Goal: Communication & Community: Participate in discussion

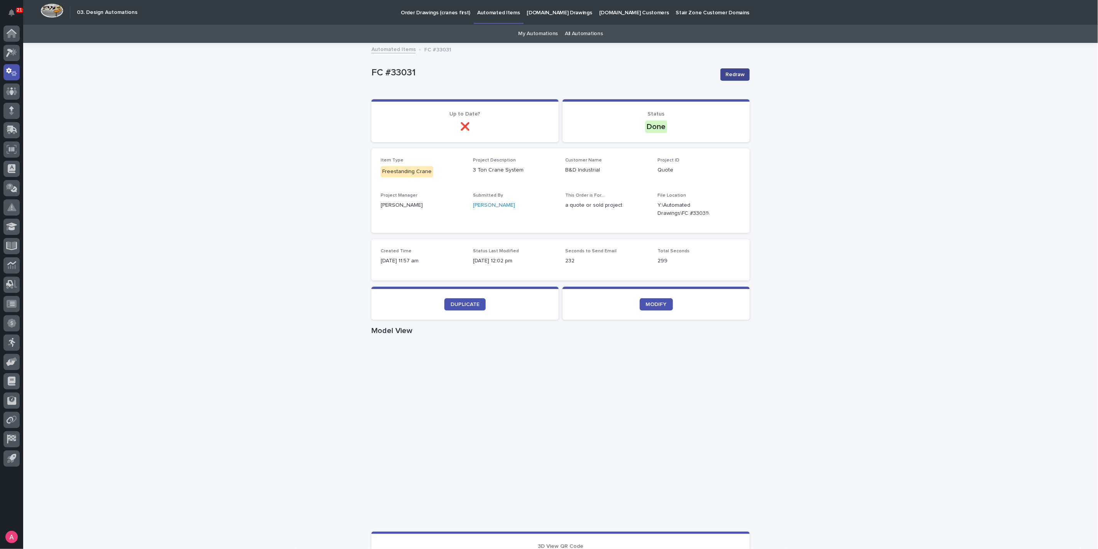
click at [733, 74] on span "Redraw" at bounding box center [735, 75] width 19 height 8
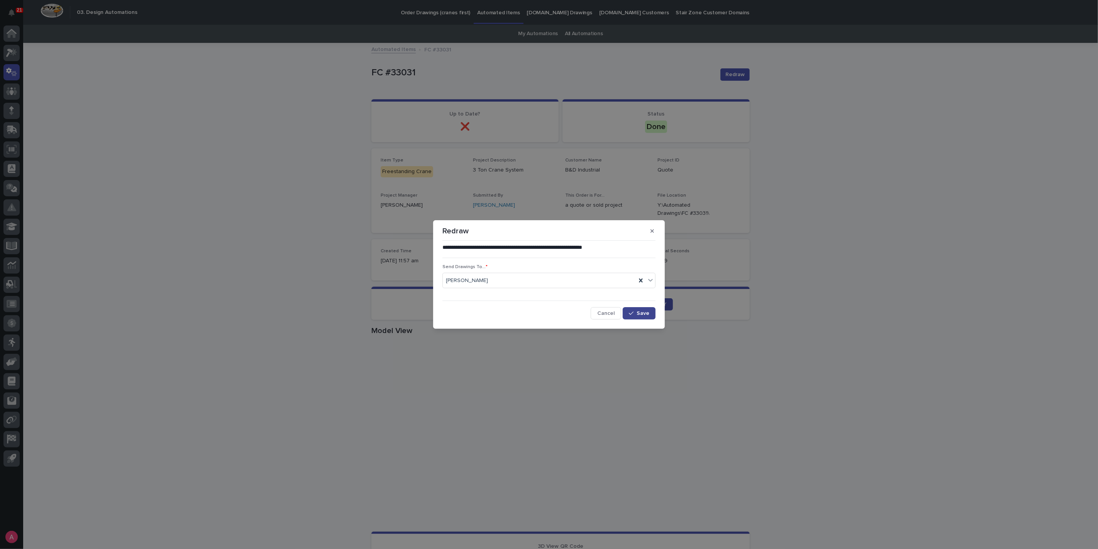
click at [631, 317] on button "Save" at bounding box center [639, 313] width 33 height 12
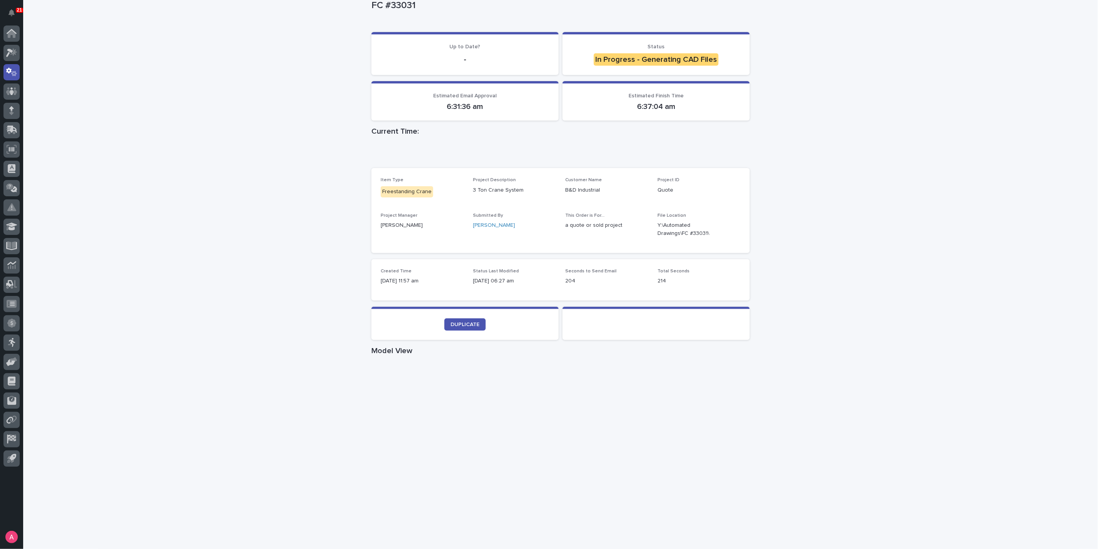
scroll to position [86, 0]
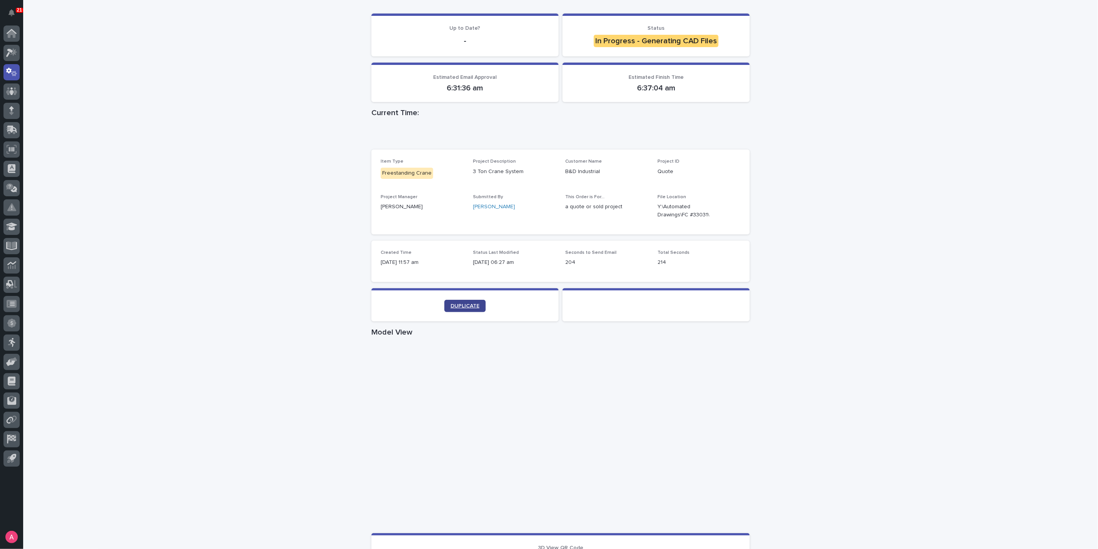
click at [453, 306] on span "DUPLICATE" at bounding box center [465, 305] width 29 height 5
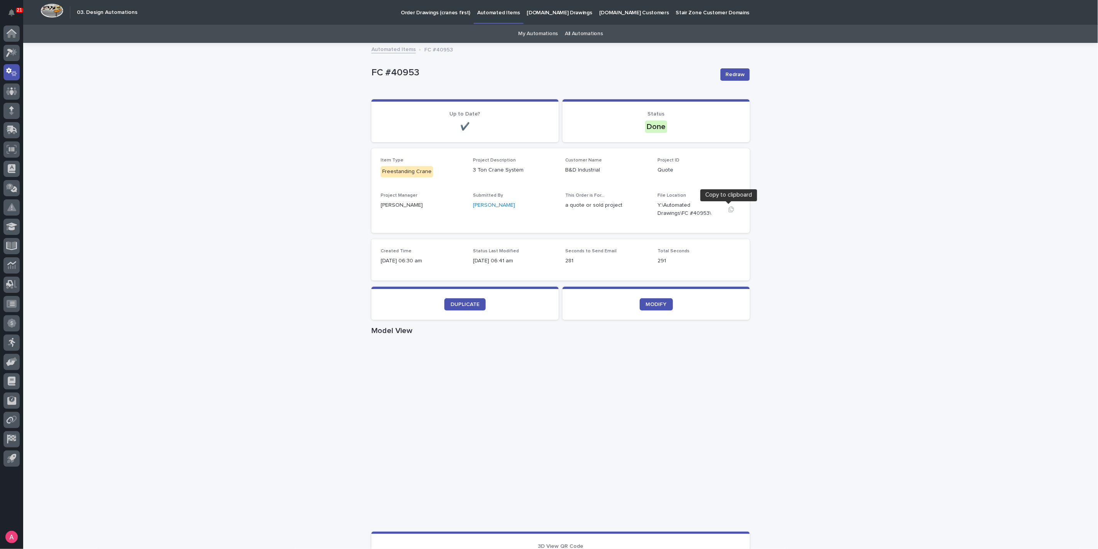
click at [729, 208] on icon "button" at bounding box center [731, 209] width 6 height 6
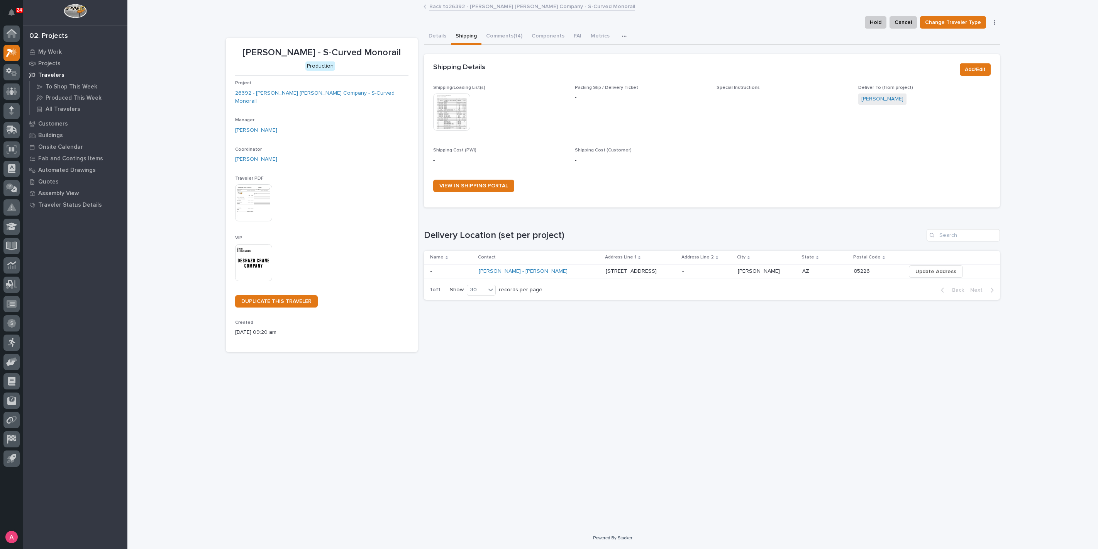
click at [462, 7] on link "Back to 26392 - [PERSON_NAME] [PERSON_NAME] Company - S-Curved Monorail" at bounding box center [532, 6] width 206 height 9
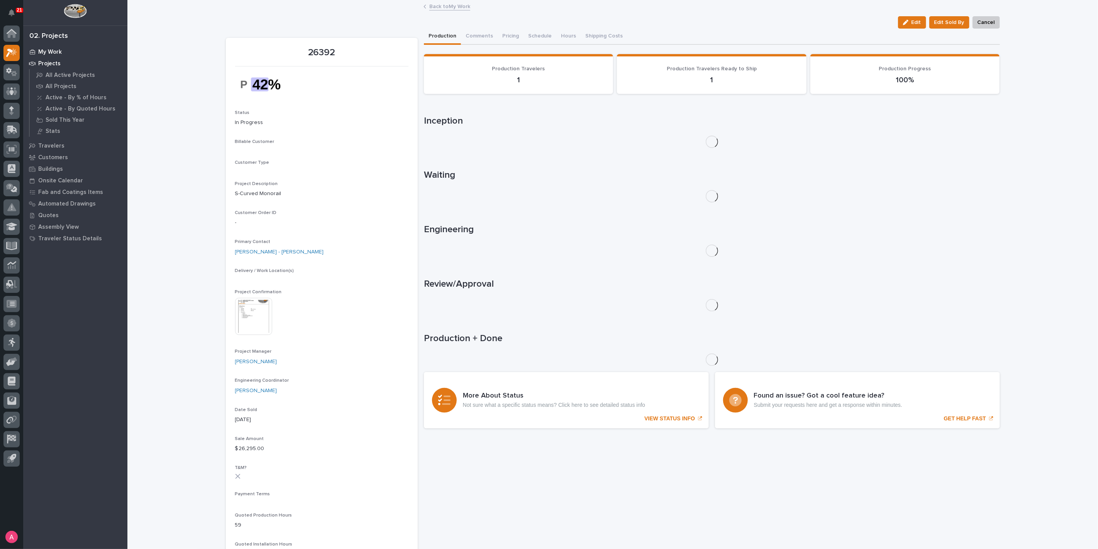
click at [54, 53] on p "My Work" at bounding box center [50, 52] width 24 height 7
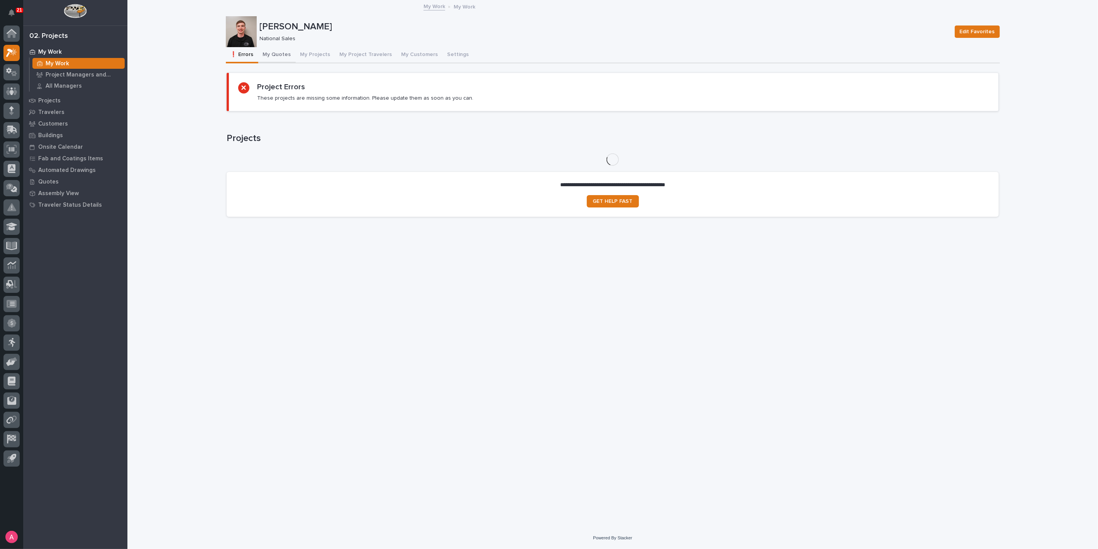
click at [277, 54] on button "My Quotes" at bounding box center [276, 55] width 37 height 16
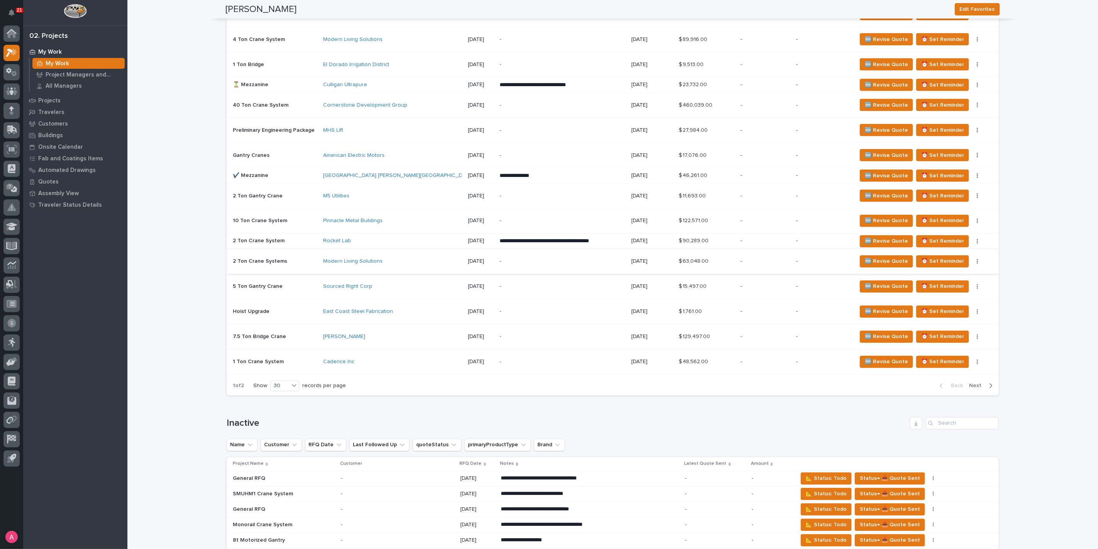
scroll to position [987, 0]
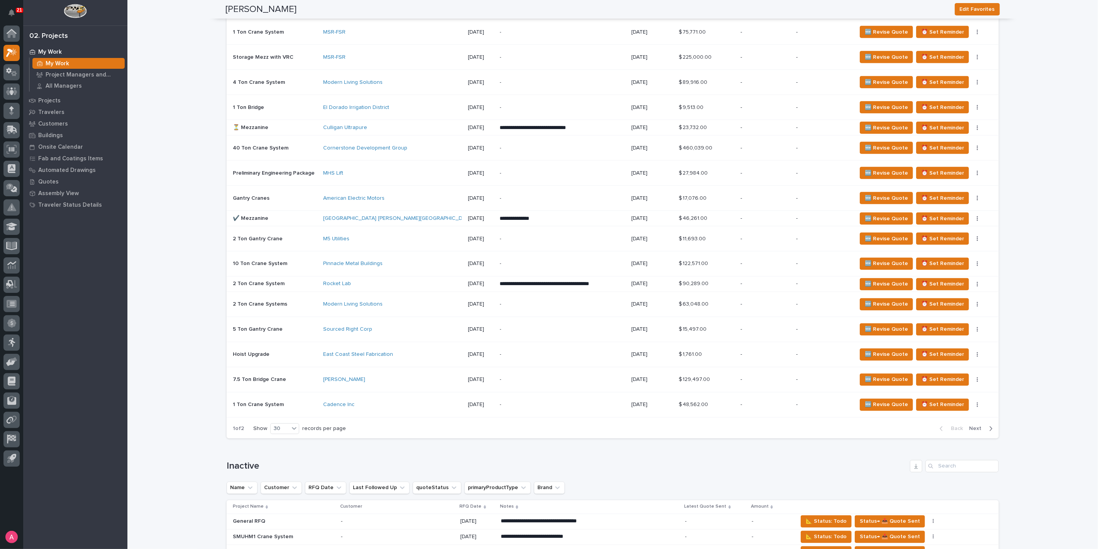
click at [973, 425] on span "Next" at bounding box center [977, 428] width 17 height 7
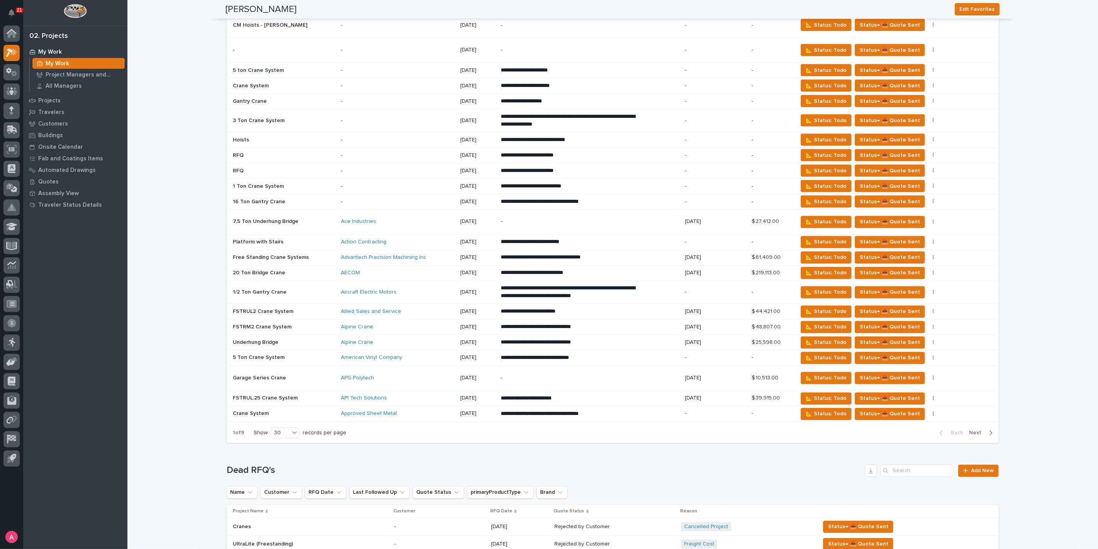
scroll to position [1122, 0]
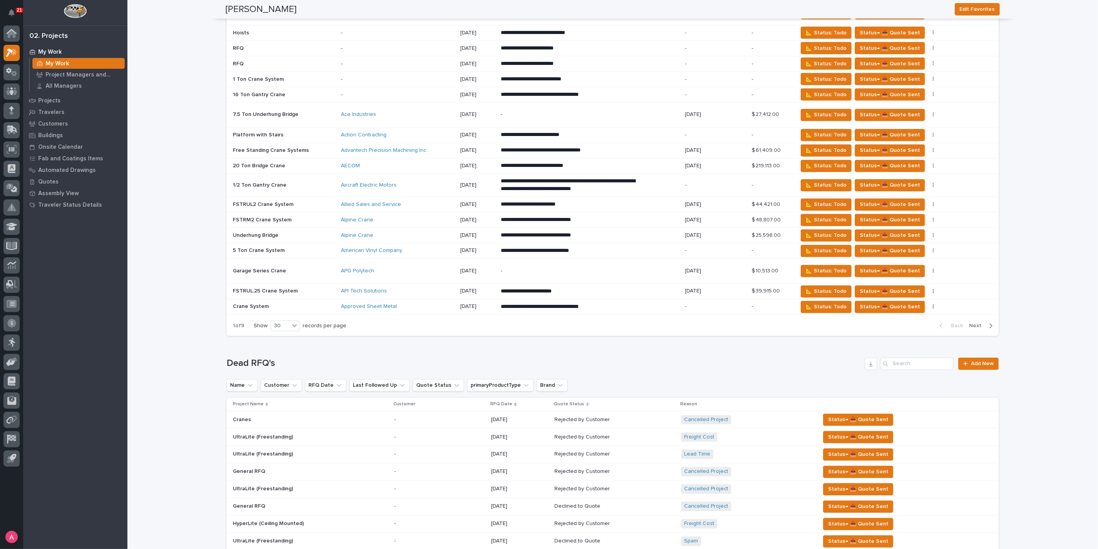
click at [974, 322] on span "Next" at bounding box center [977, 325] width 17 height 7
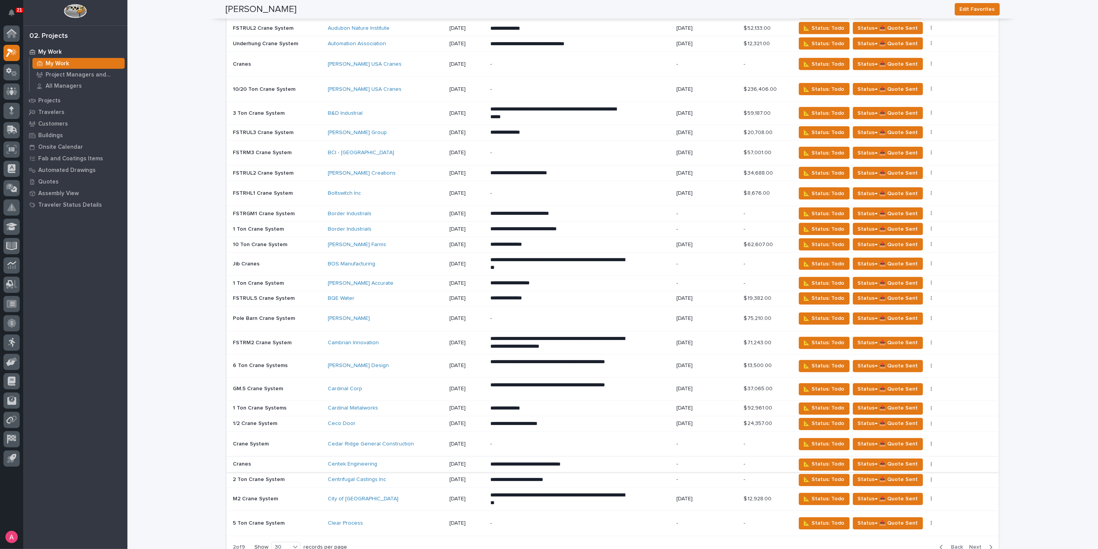
scroll to position [950, 0]
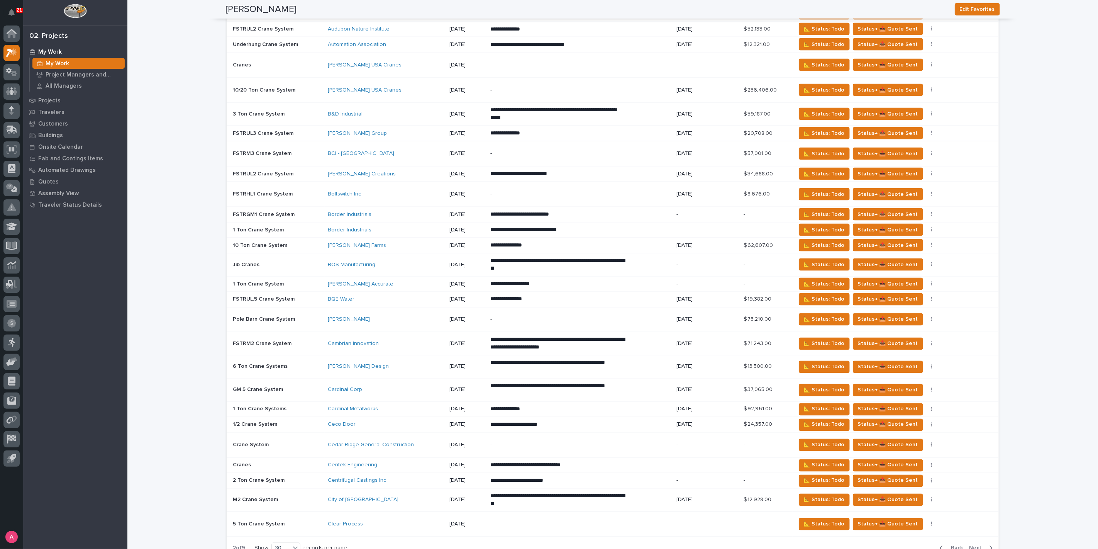
click at [655, 106] on div "**********" at bounding box center [580, 114] width 180 height 22
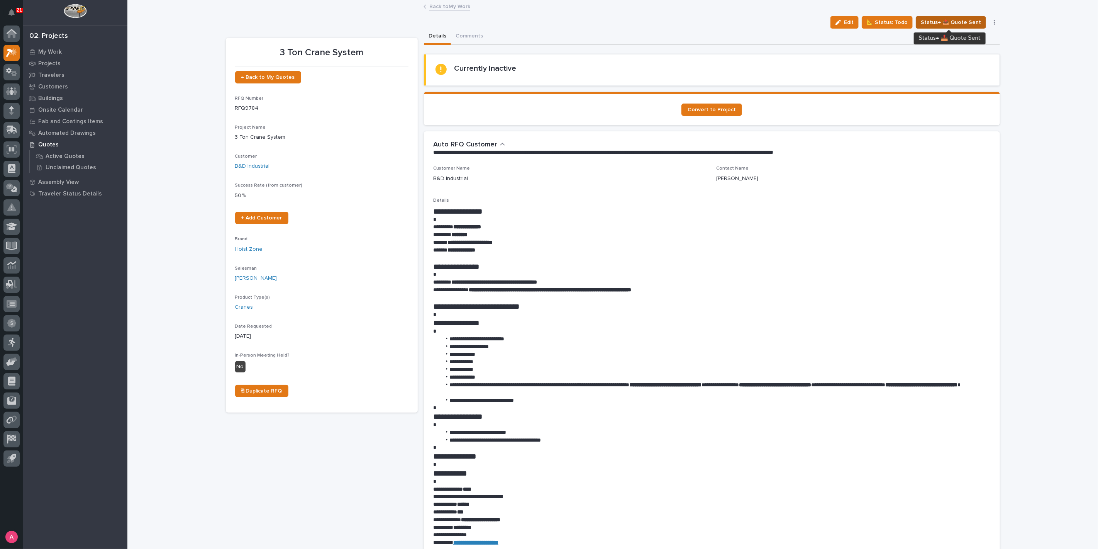
click at [947, 21] on span "Status→ 📤 Quote Sent" at bounding box center [951, 22] width 60 height 9
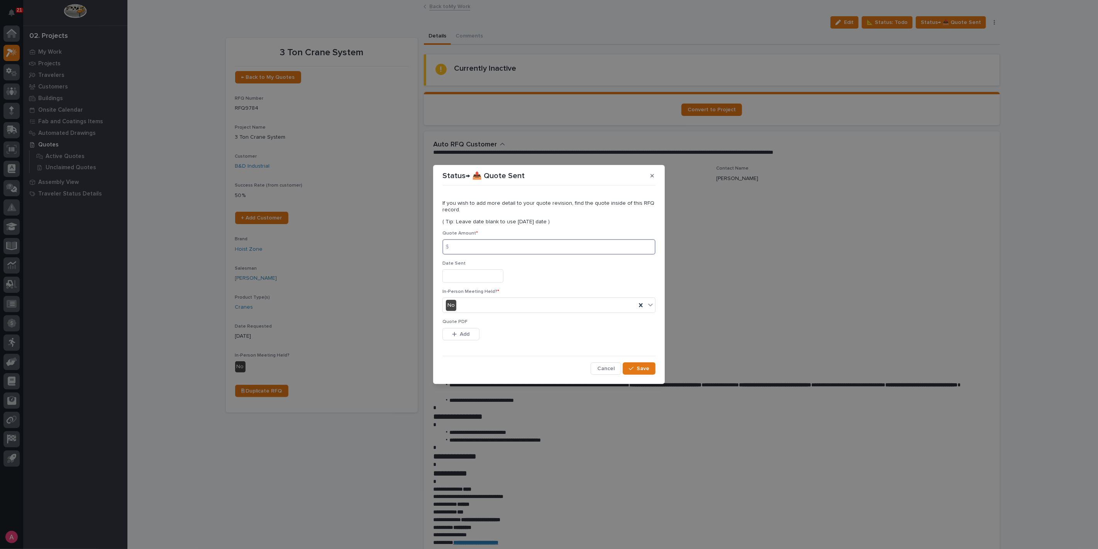
click at [502, 245] on input at bounding box center [548, 246] width 213 height 15
click at [563, 243] on input at bounding box center [548, 246] width 213 height 15
type input "61025"
click at [471, 331] on button "Add" at bounding box center [460, 334] width 37 height 12
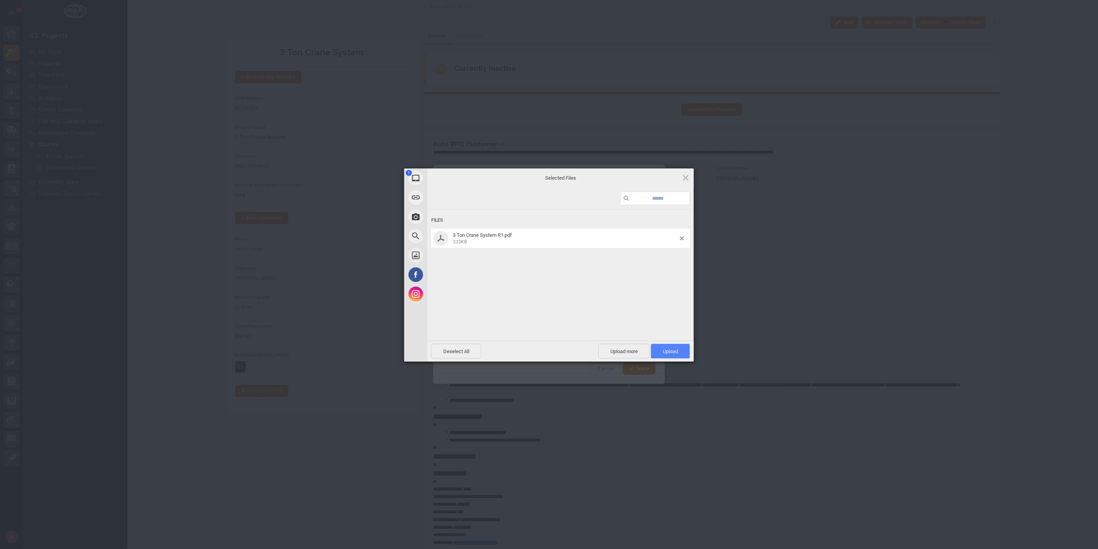
click at [673, 349] on span "Upload 1" at bounding box center [670, 351] width 15 height 6
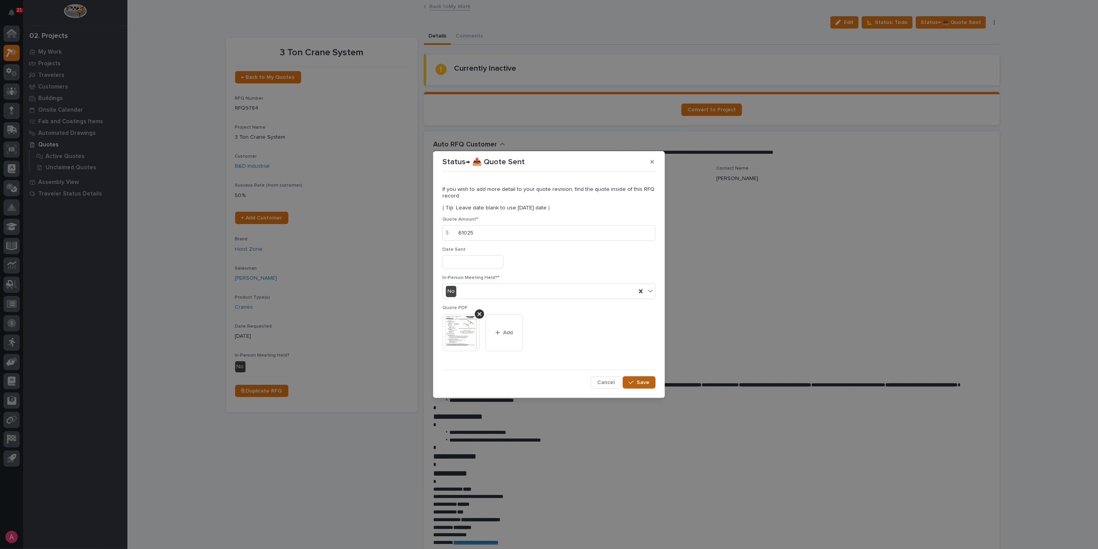
click at [645, 380] on span "Save" at bounding box center [643, 382] width 13 height 7
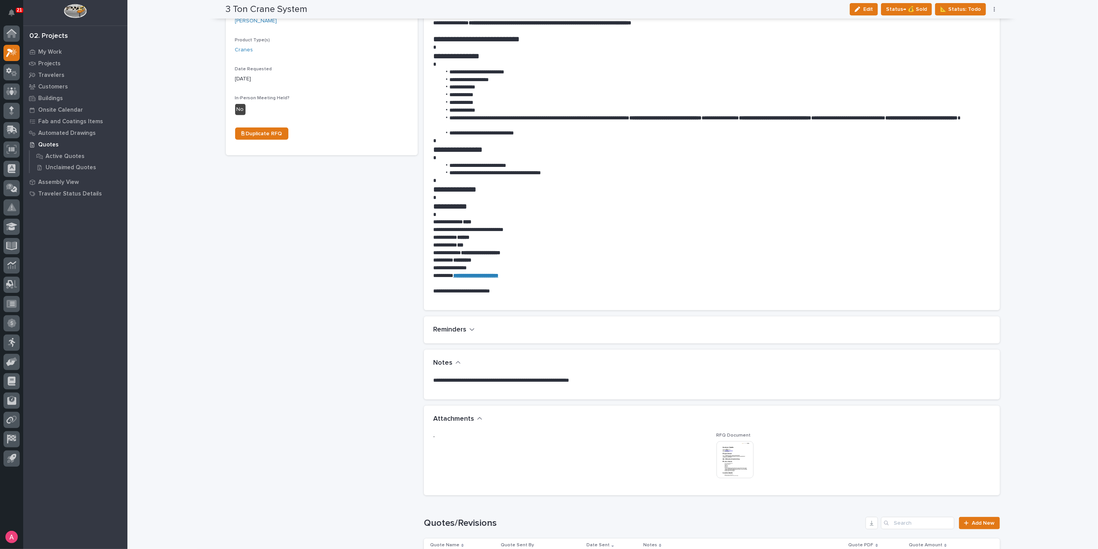
scroll to position [472, 0]
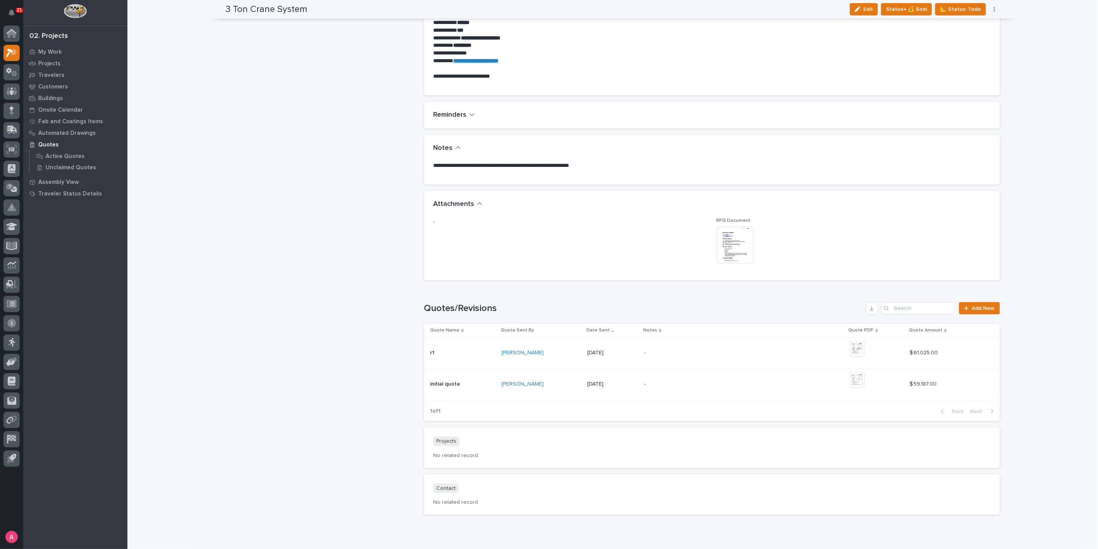
click at [555, 379] on div "[PERSON_NAME]" at bounding box center [541, 384] width 79 height 13
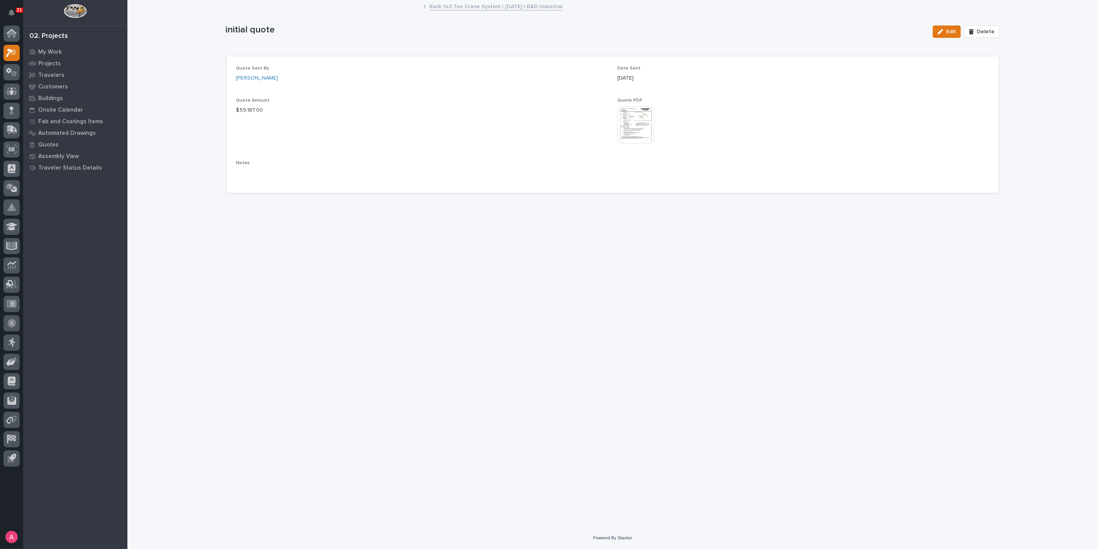
click at [639, 129] on img at bounding box center [635, 124] width 37 height 37
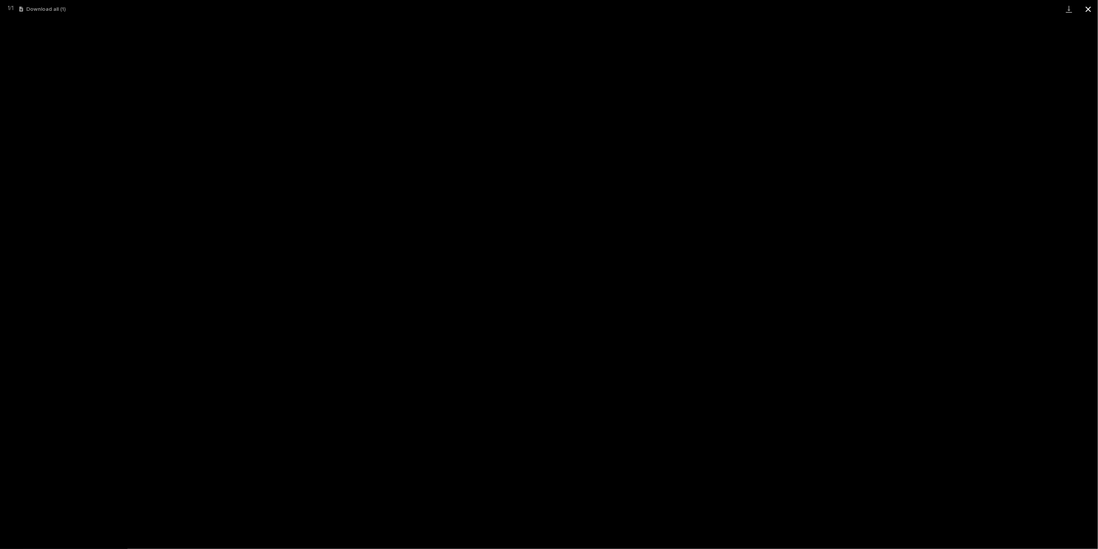
click at [1093, 9] on button "Close gallery" at bounding box center [1088, 9] width 19 height 18
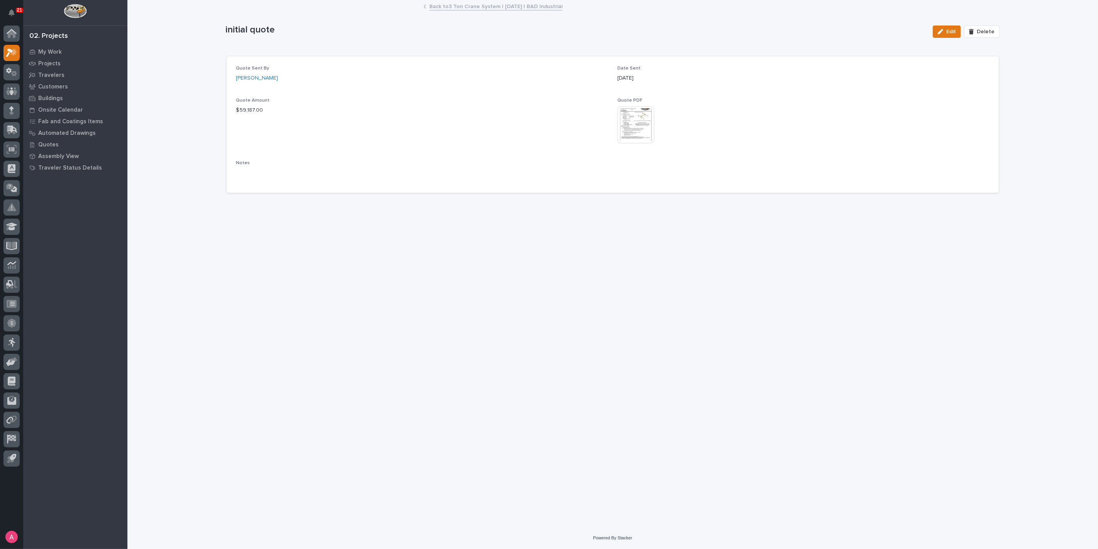
click at [451, 4] on link "Back to 3 Ton Crane System | [DATE] | B&D Industrial" at bounding box center [495, 6] width 133 height 9
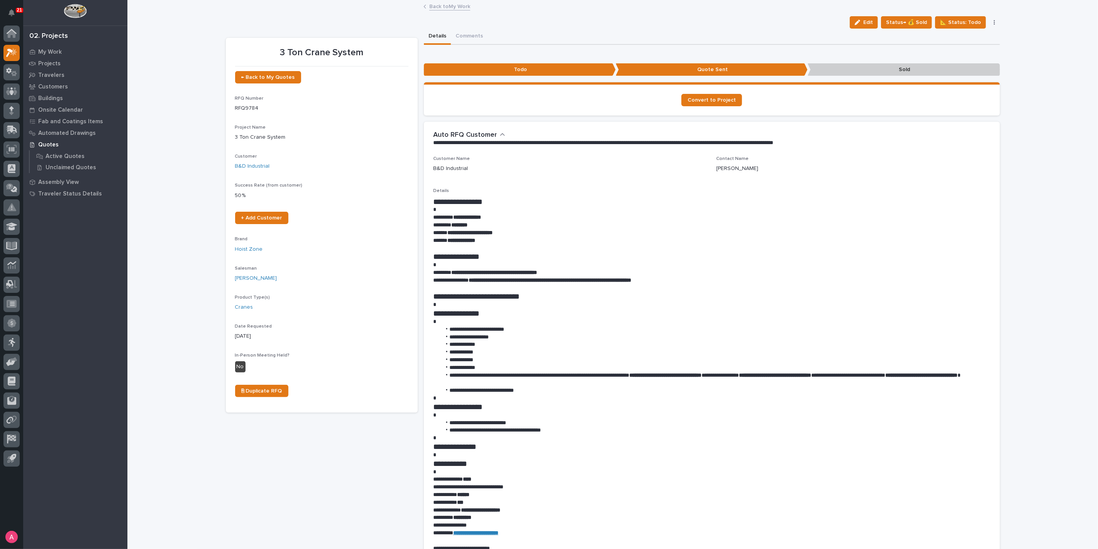
click at [440, 7] on link "Back to My Work" at bounding box center [449, 6] width 41 height 9
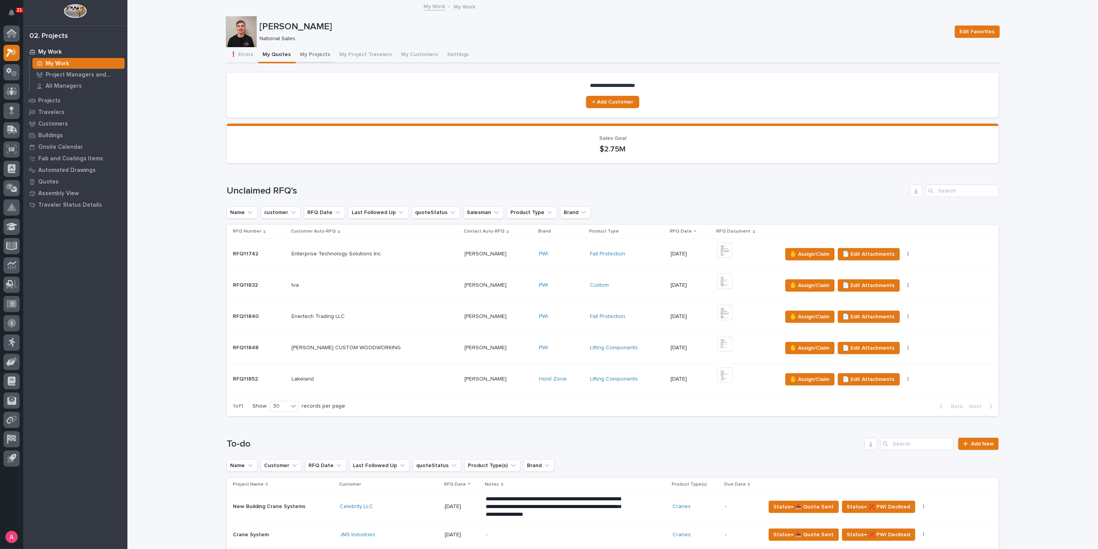
click at [296, 55] on button "My Projects" at bounding box center [315, 55] width 39 height 16
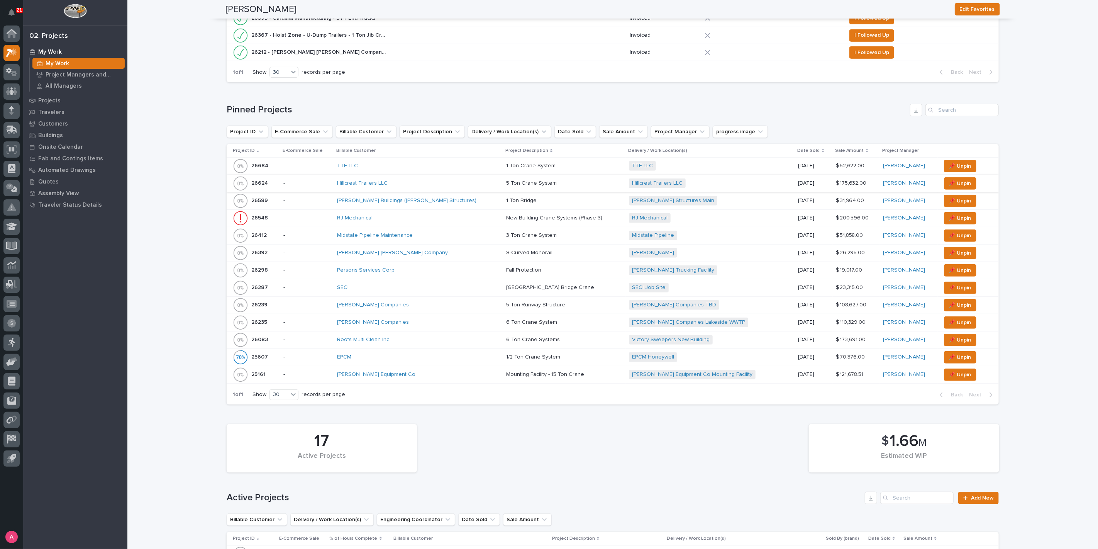
scroll to position [257, 0]
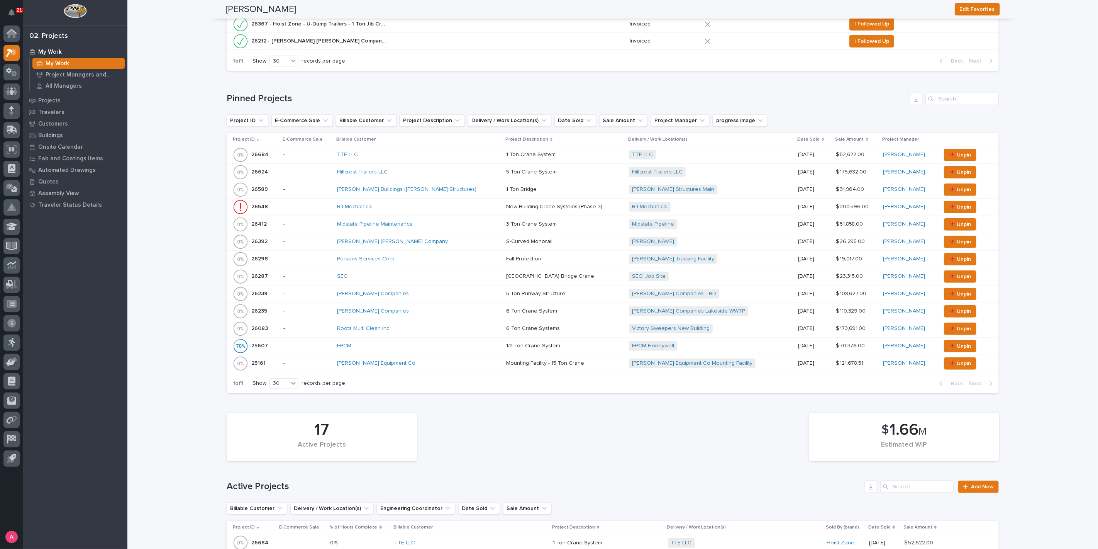
click at [402, 200] on div "RJ Mechanical" at bounding box center [418, 206] width 163 height 13
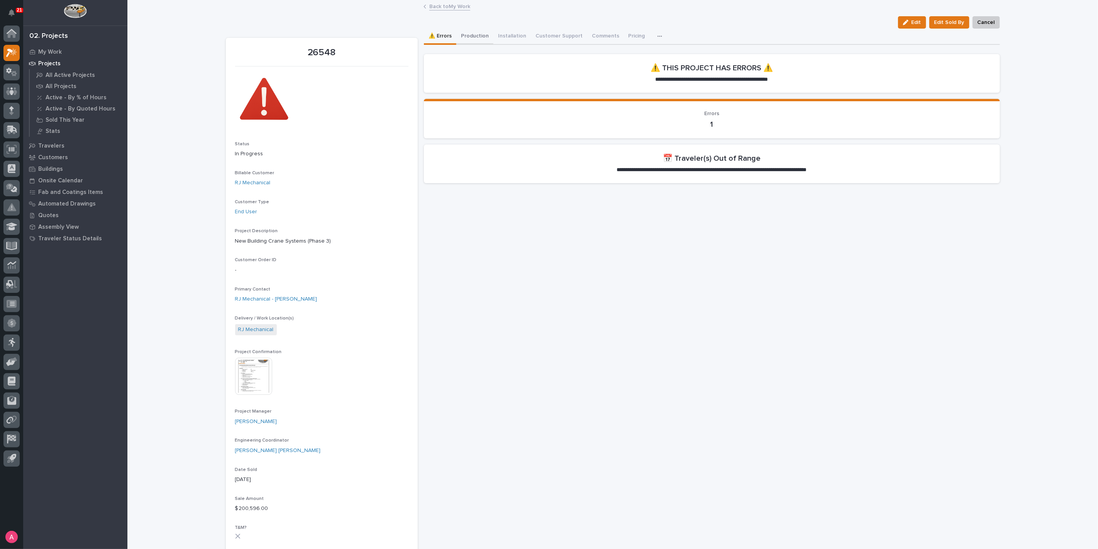
click at [484, 36] on button "Production" at bounding box center [474, 37] width 37 height 16
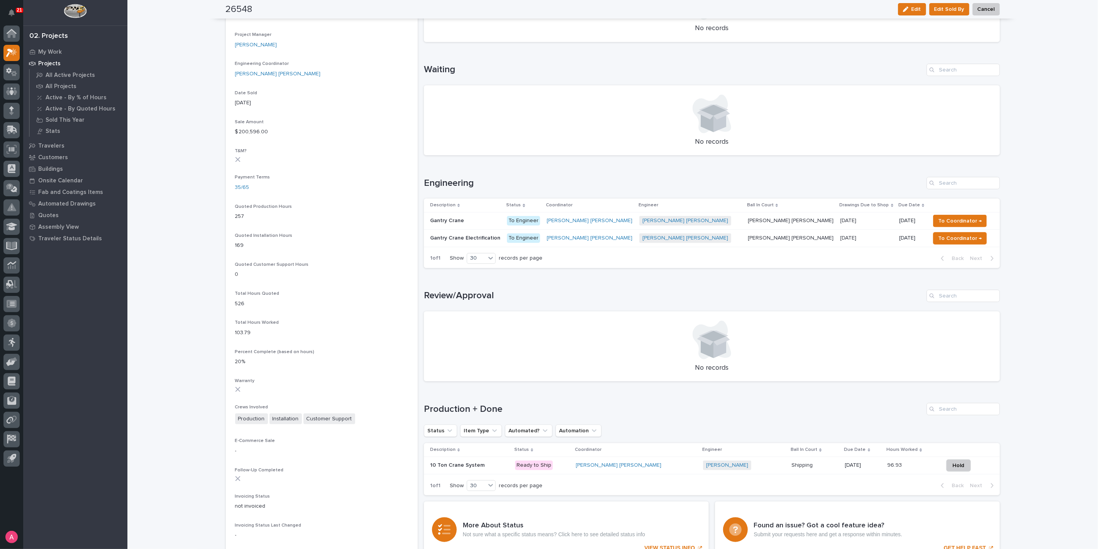
scroll to position [429, 0]
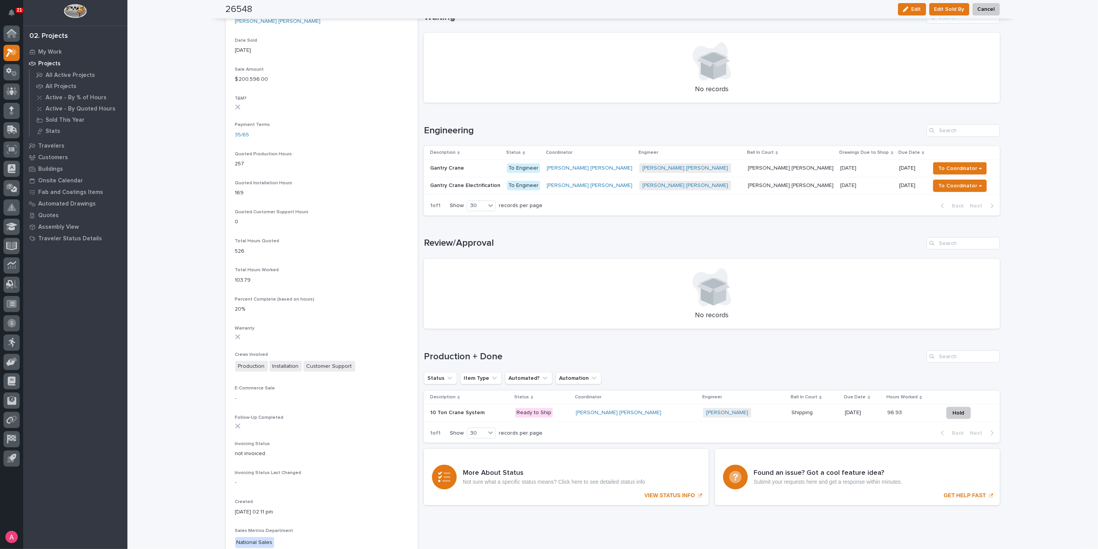
click at [801, 410] on p at bounding box center [815, 412] width 47 height 7
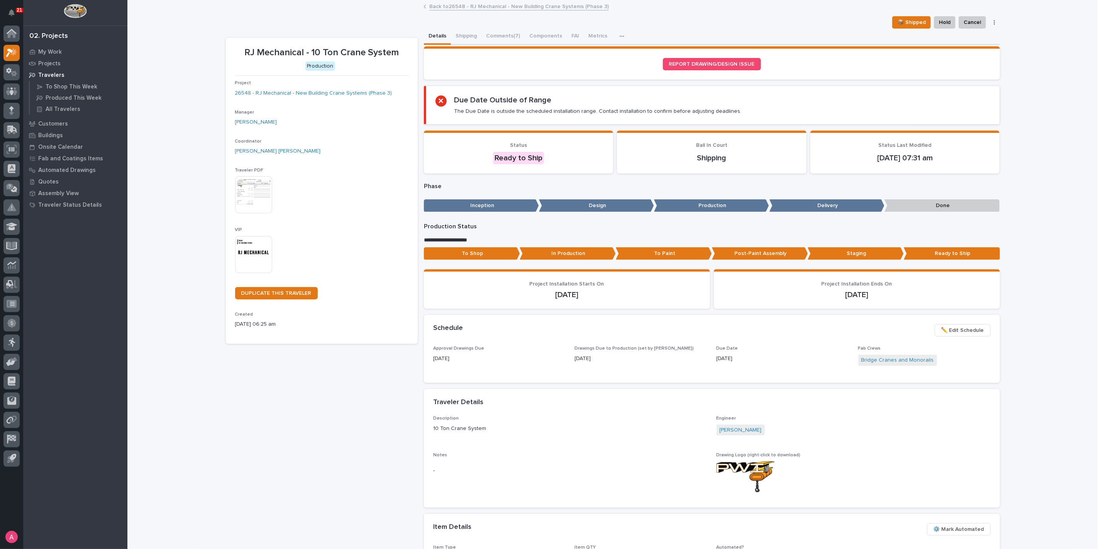
click at [954, 327] on span "✏️ Edit Schedule" at bounding box center [962, 329] width 43 height 9
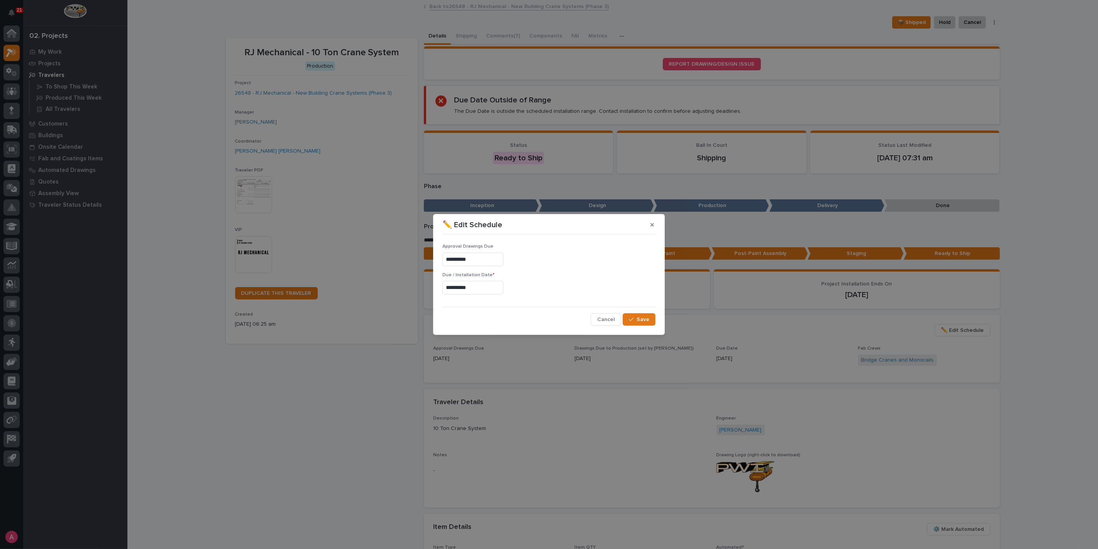
click at [487, 286] on input "**********" at bounding box center [472, 288] width 61 height 14
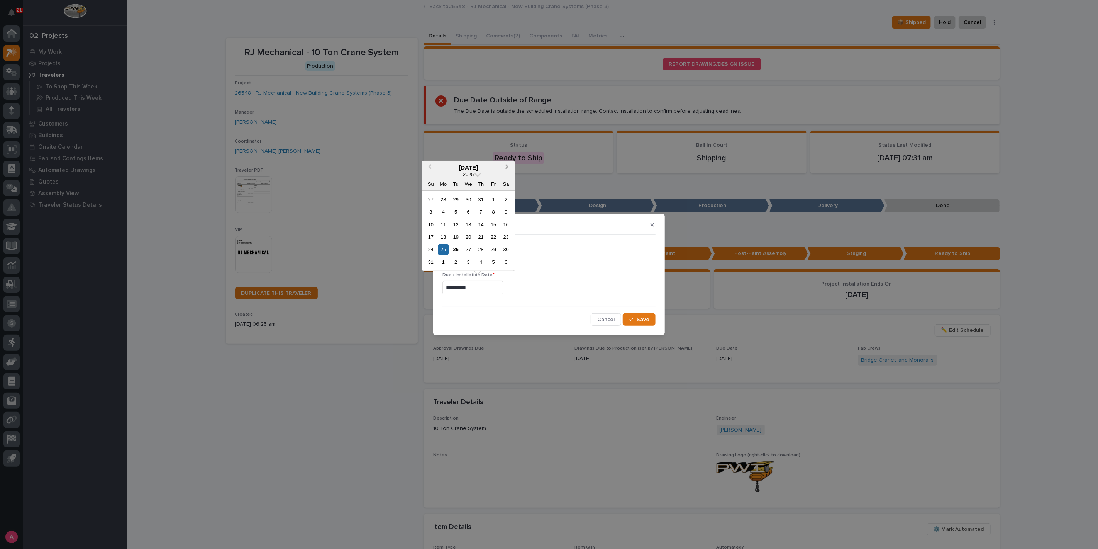
click at [507, 165] on span "Next Month" at bounding box center [507, 167] width 0 height 10
click at [441, 236] on div "20" at bounding box center [443, 237] width 10 height 10
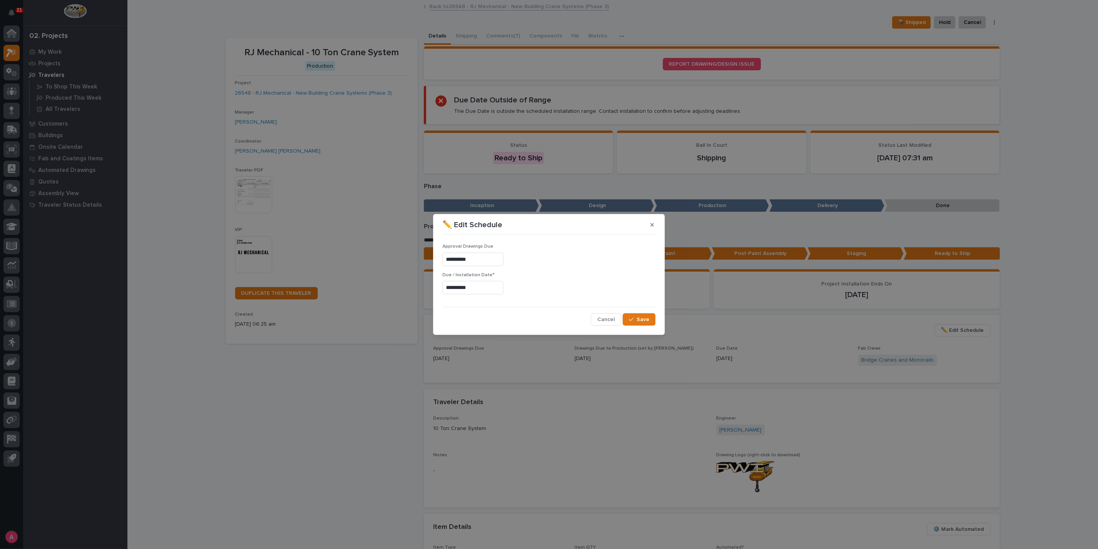
type input "**********"
click at [643, 320] on span "Save" at bounding box center [643, 319] width 13 height 7
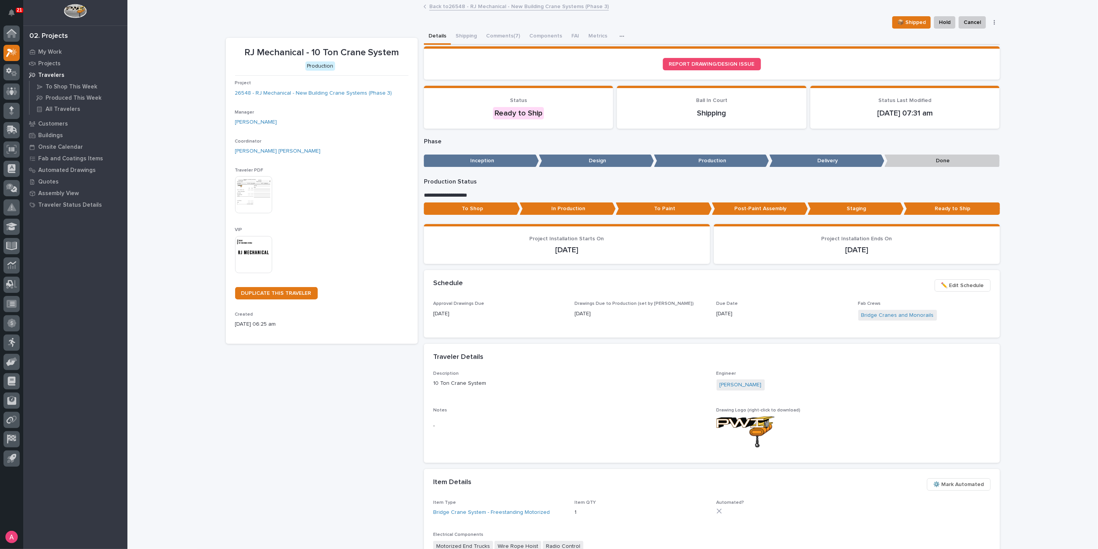
click at [457, 5] on link "Back to 26548 - RJ Mechanical - New Building Crane Systems (Phase 3)" at bounding box center [519, 6] width 180 height 9
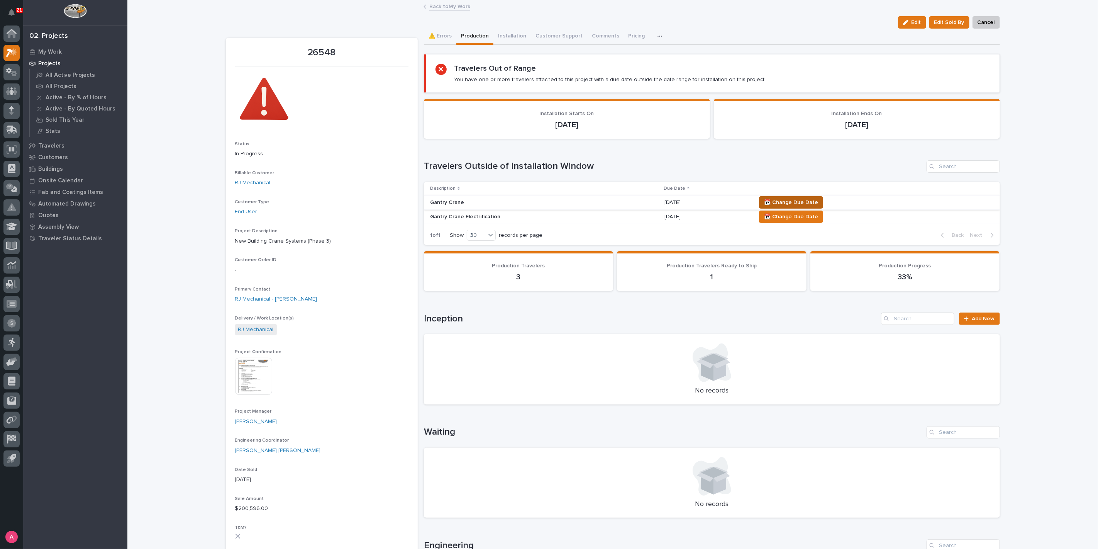
click at [777, 202] on span "📆 Change Due Date" at bounding box center [791, 202] width 54 height 9
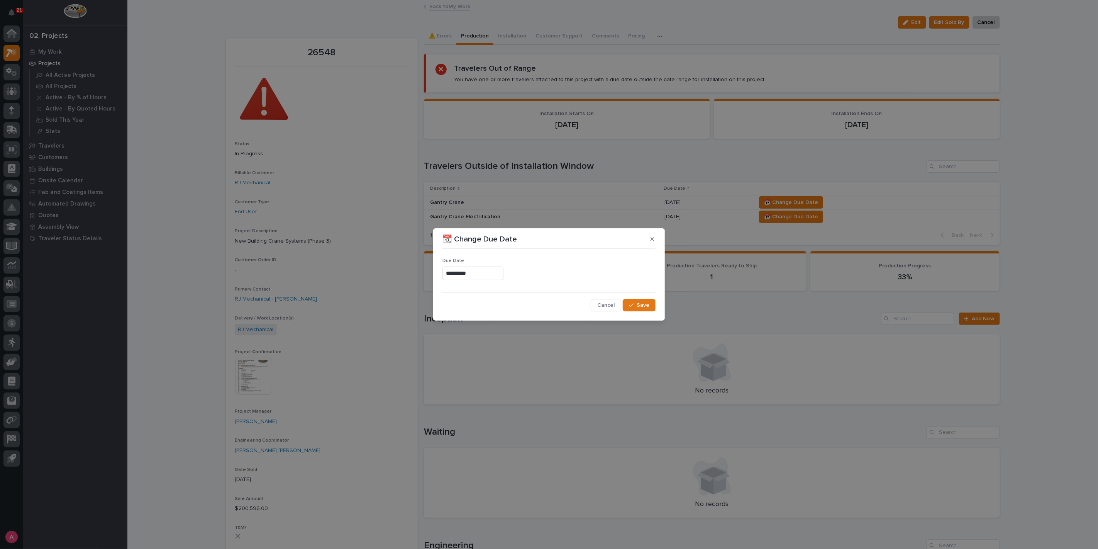
click at [495, 272] on input "**********" at bounding box center [472, 273] width 61 height 14
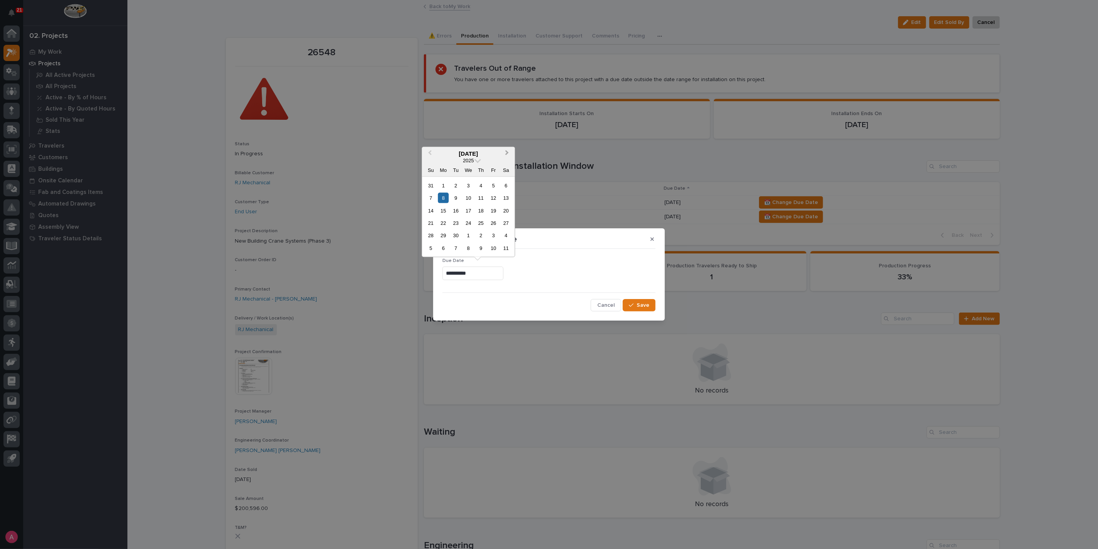
click at [507, 155] on button "Next Month" at bounding box center [508, 153] width 12 height 12
click at [446, 222] on div "20" at bounding box center [443, 223] width 10 height 10
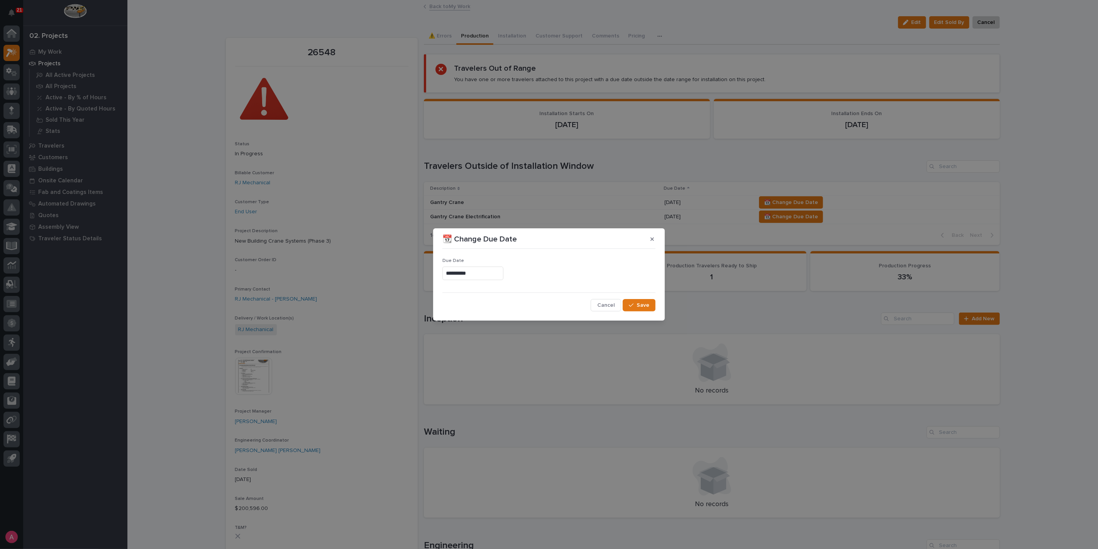
type input "**********"
click at [637, 304] on div "button" at bounding box center [633, 304] width 8 height 5
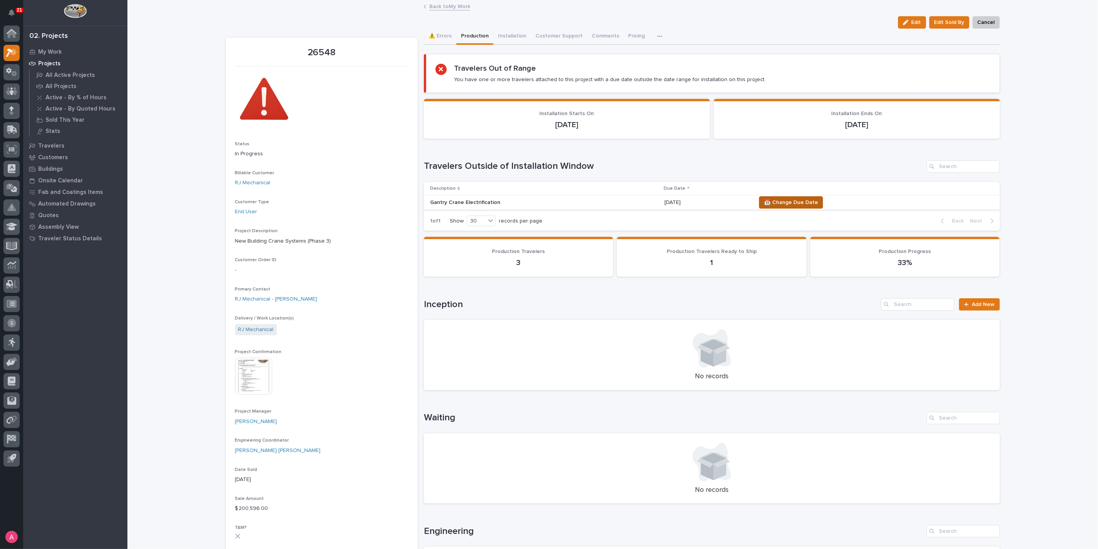
click at [776, 200] on span "📆 Change Due Date" at bounding box center [791, 202] width 54 height 9
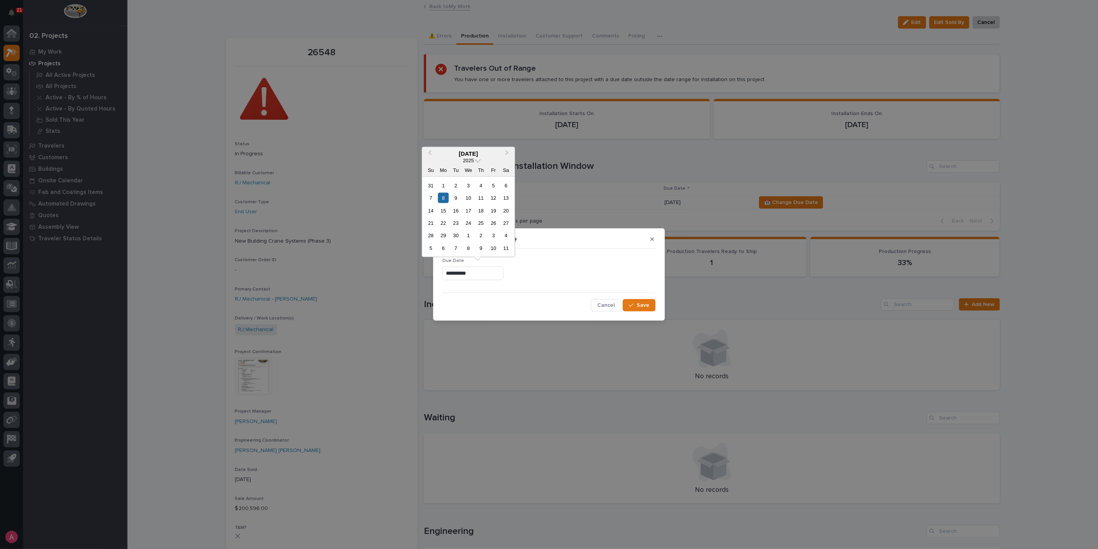
click at [481, 274] on input "**********" at bounding box center [472, 273] width 61 height 14
click at [507, 150] on button "Next Month" at bounding box center [508, 153] width 12 height 12
click at [448, 224] on div "20" at bounding box center [443, 223] width 10 height 10
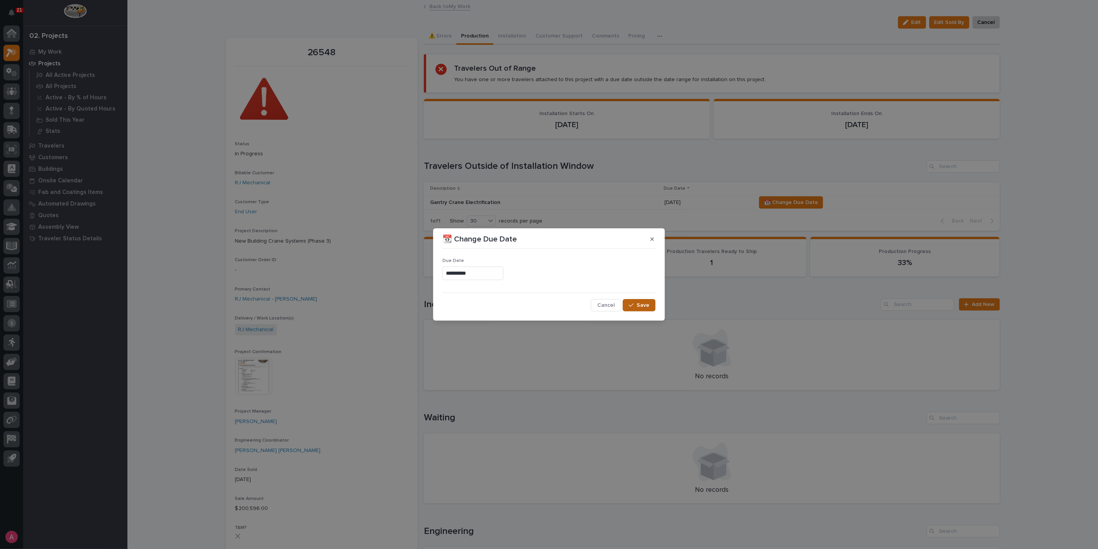
type input "**********"
click at [644, 302] on span "Save" at bounding box center [643, 305] width 13 height 7
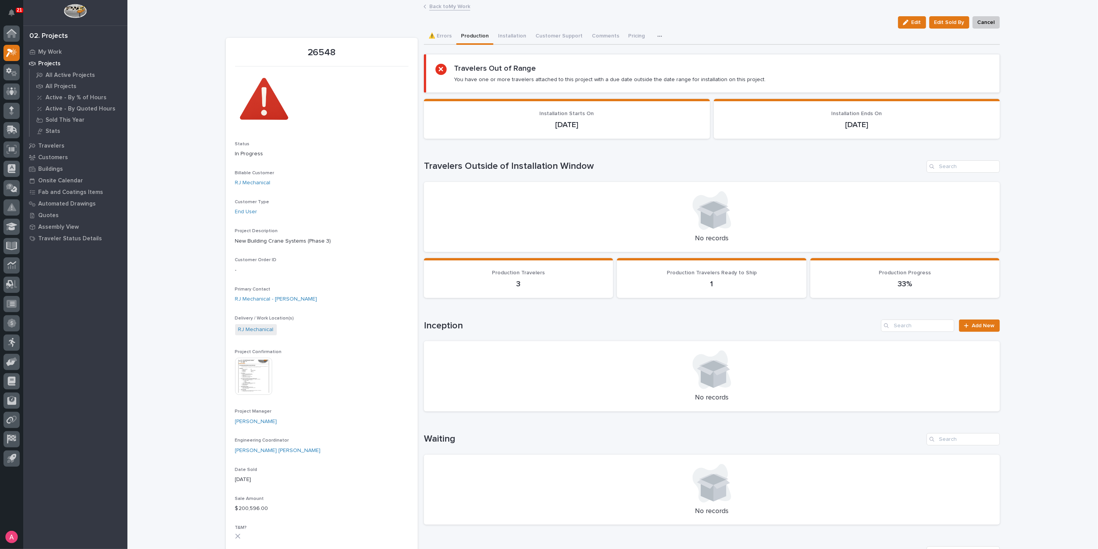
click at [447, 7] on link "Back to My Work" at bounding box center [449, 6] width 41 height 9
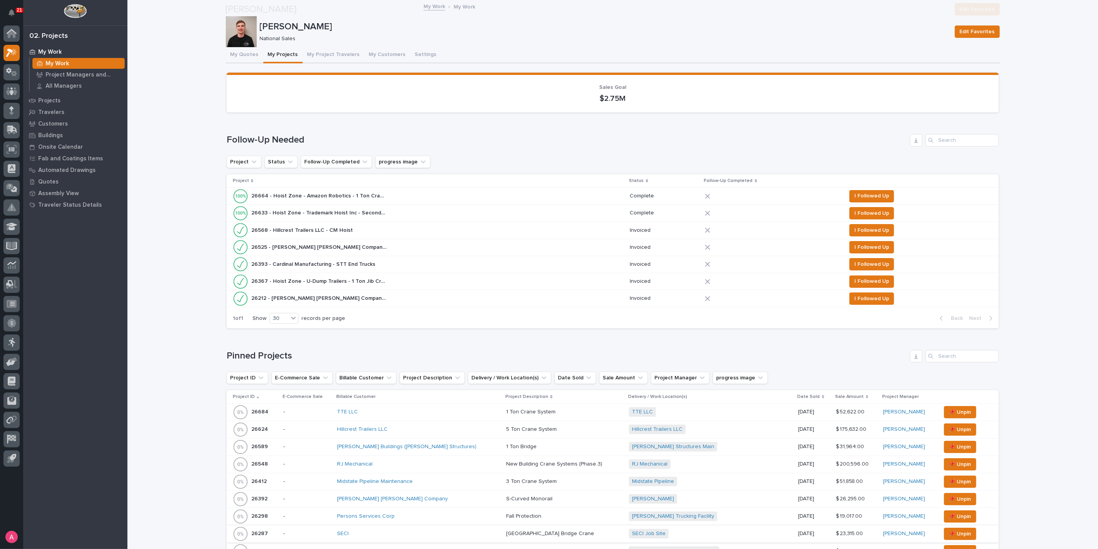
scroll to position [257, 0]
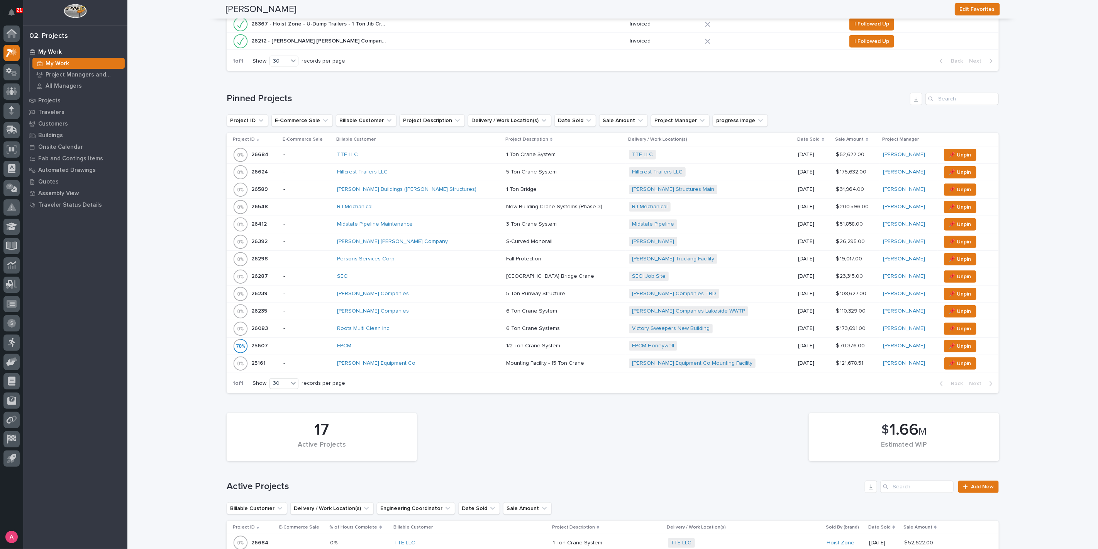
click at [557, 309] on p at bounding box center [564, 311] width 117 height 7
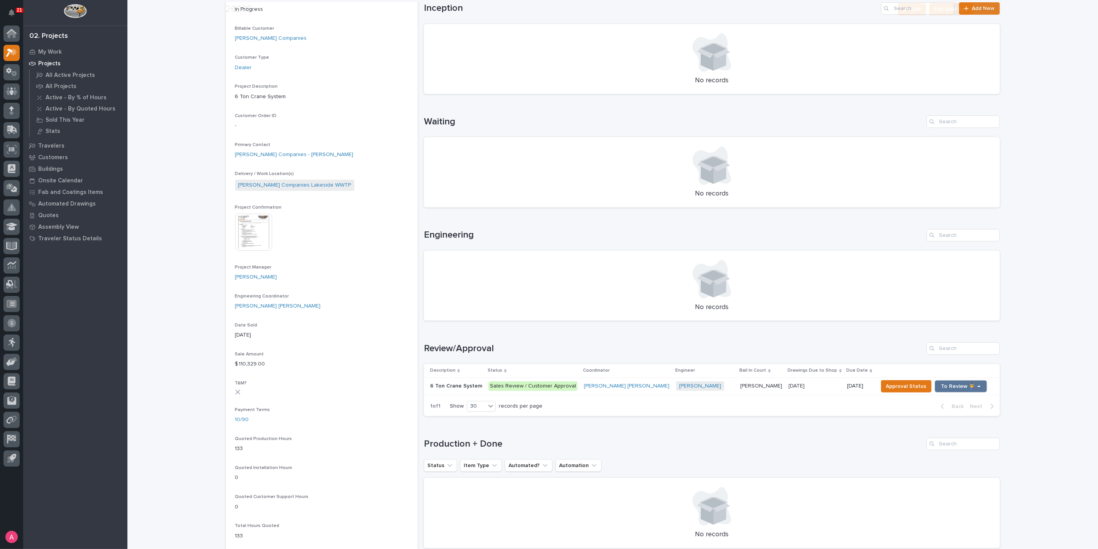
scroll to position [129, 0]
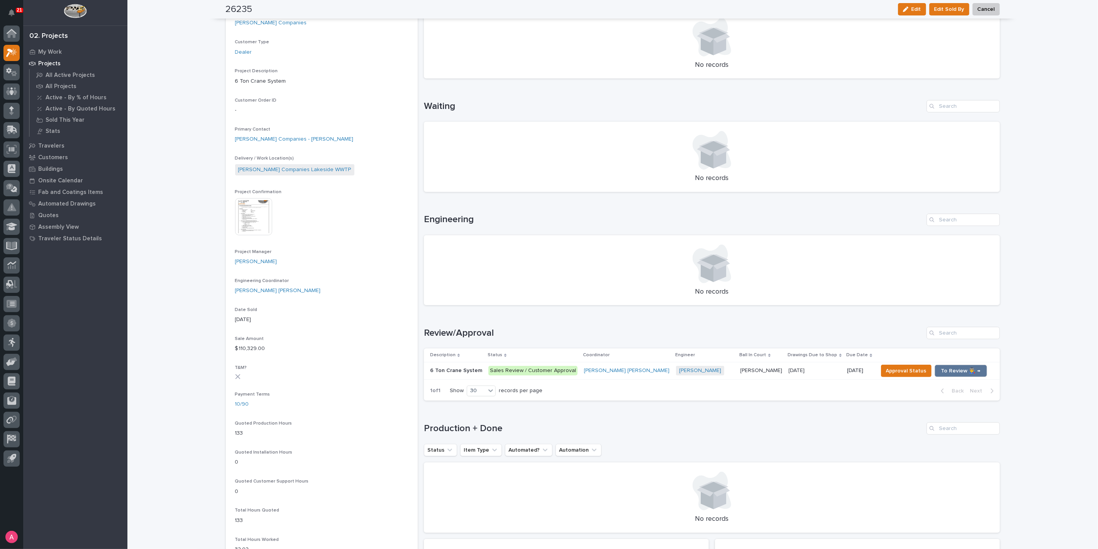
click at [737, 373] on td "[PERSON_NAME] [PERSON_NAME]" at bounding box center [761, 370] width 48 height 17
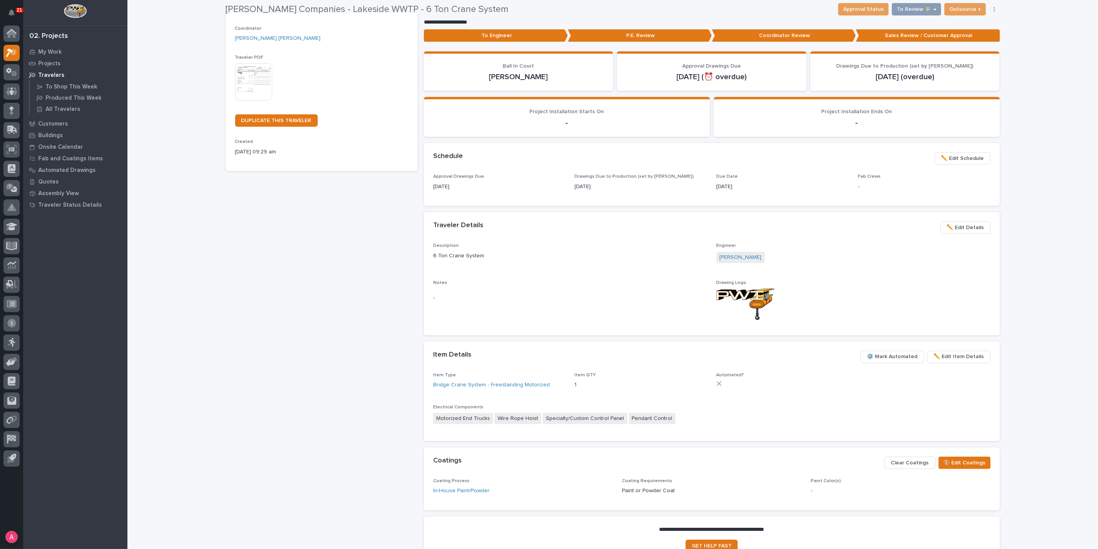
scroll to position [129, 0]
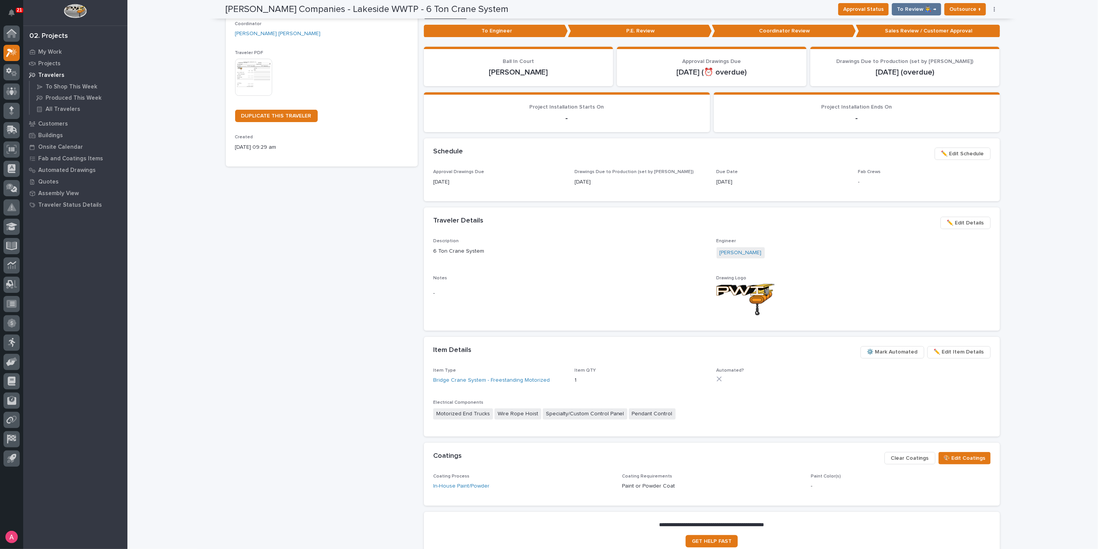
click at [946, 150] on span "✏️ Edit Schedule" at bounding box center [962, 153] width 43 height 9
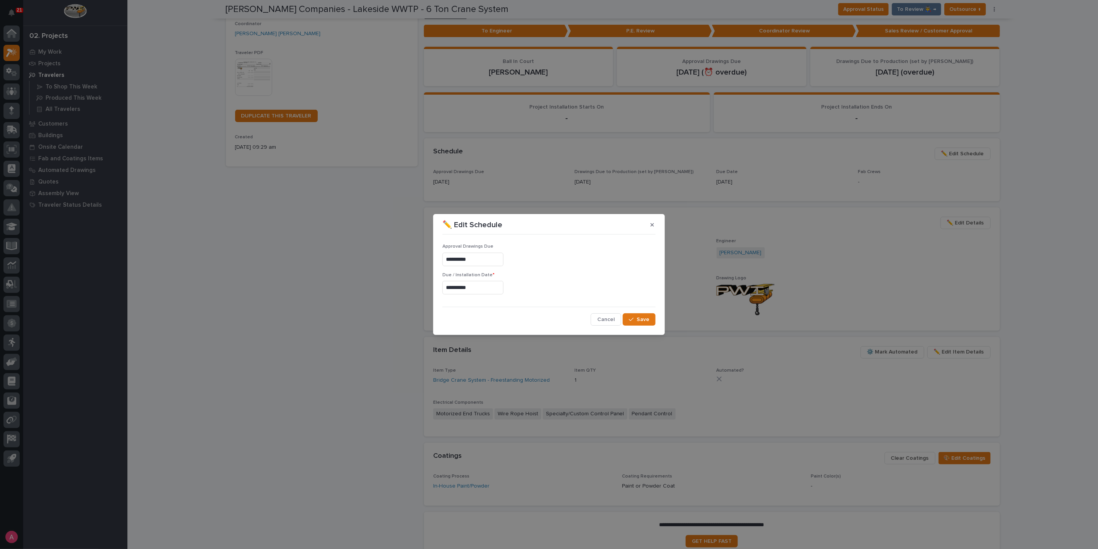
click at [473, 291] on input "**********" at bounding box center [472, 288] width 61 height 14
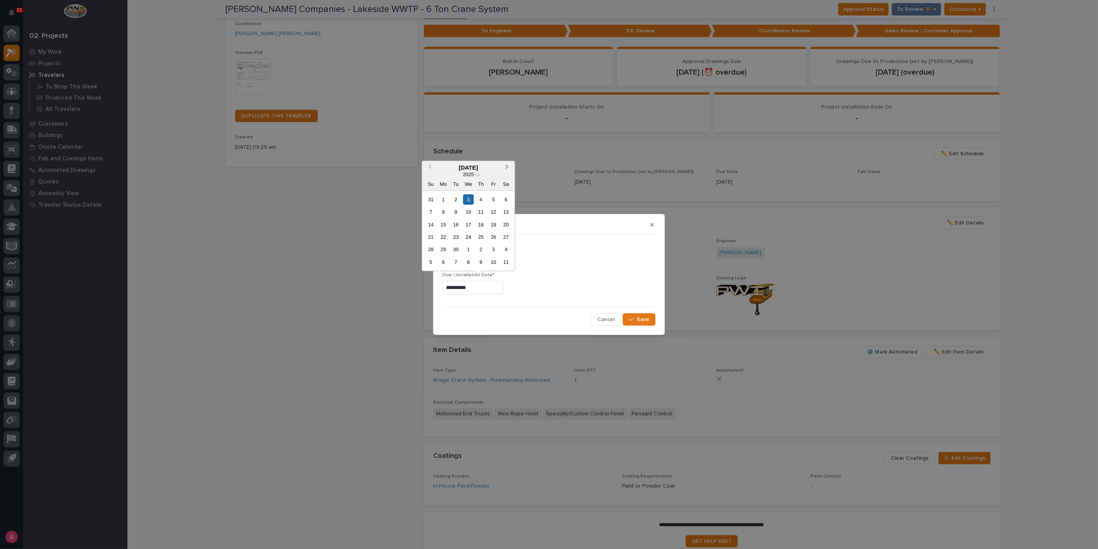
click at [507, 167] on span "Next Month" at bounding box center [507, 167] width 0 height 10
click at [513, 164] on button "Next Month" at bounding box center [508, 167] width 12 height 12
click at [448, 237] on div "17" at bounding box center [443, 237] width 10 height 10
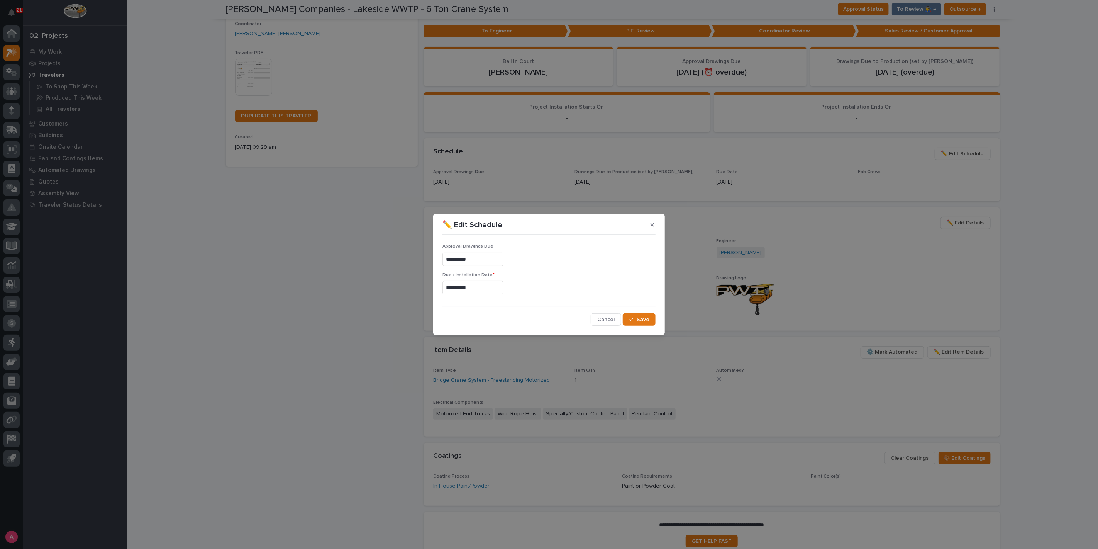
type input "**********"
click at [633, 317] on icon "button" at bounding box center [631, 319] width 5 height 5
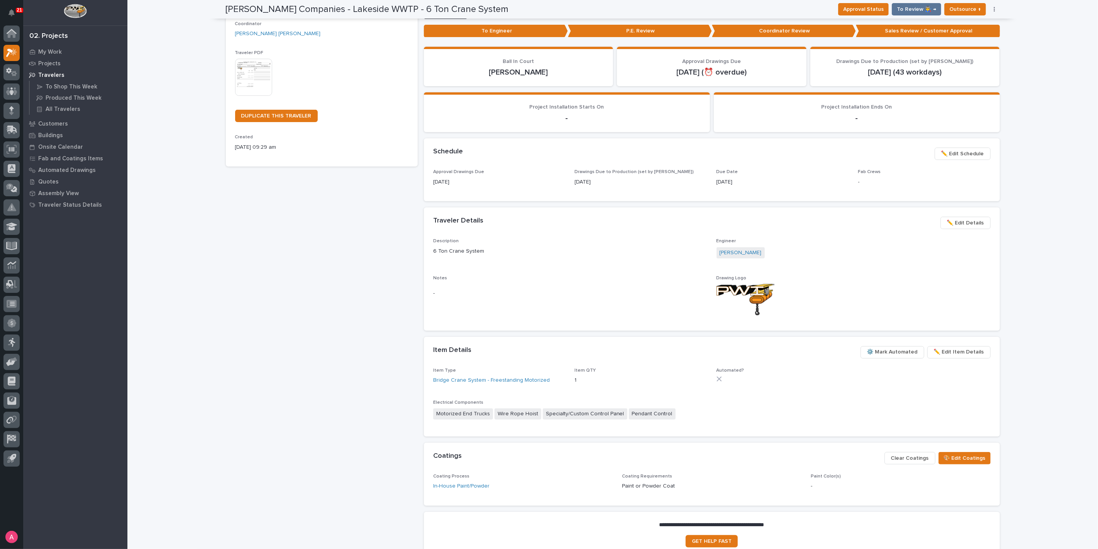
scroll to position [0, 0]
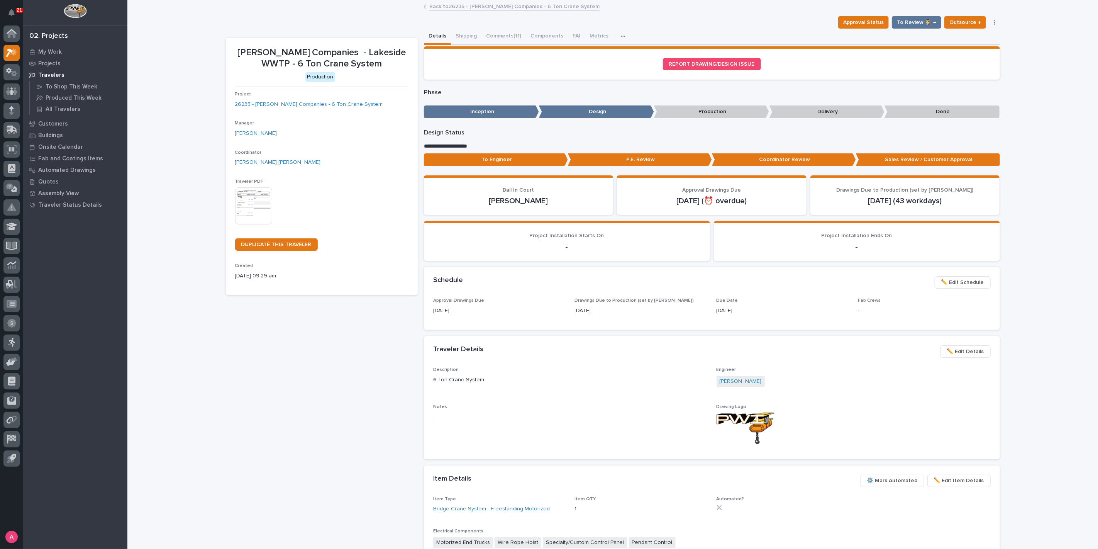
click at [472, 6] on link "Back to 26235 - [PERSON_NAME] Companies - 6 Ton Crane System" at bounding box center [514, 6] width 170 height 9
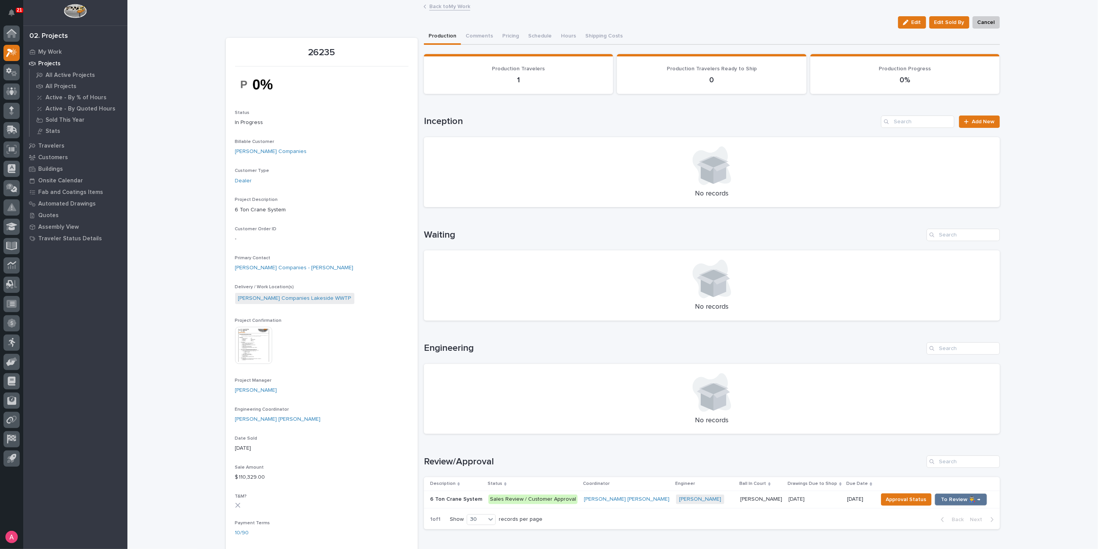
click at [440, 7] on link "Back to My Work" at bounding box center [449, 6] width 41 height 9
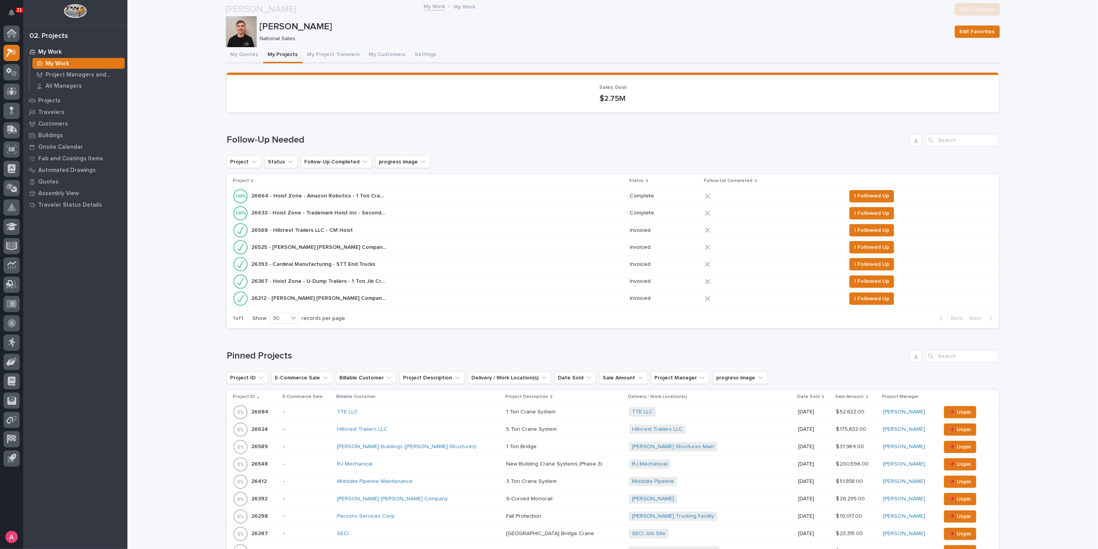
scroll to position [214, 0]
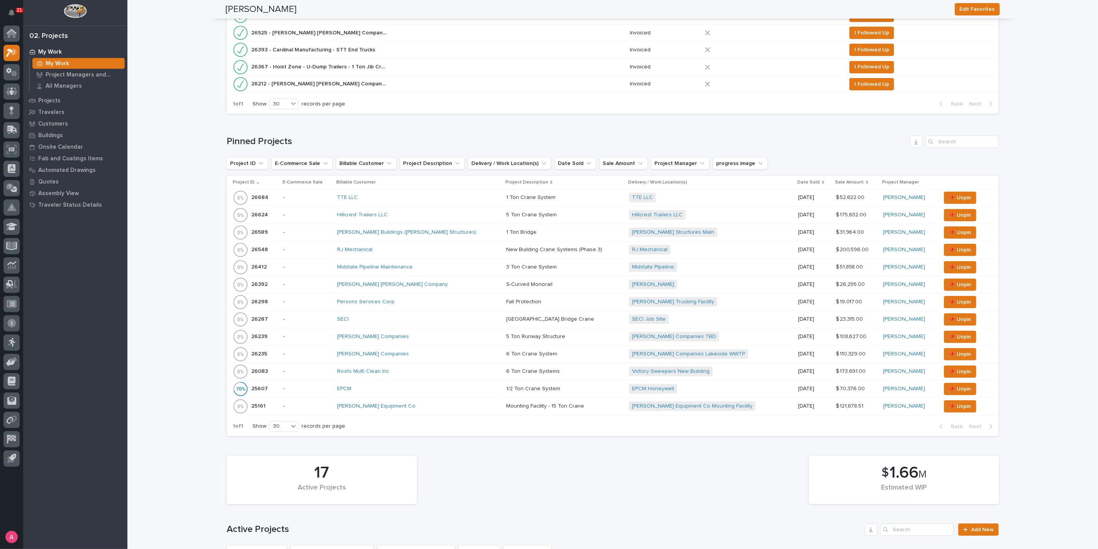
click at [541, 330] on div "5 Ton Runway Structure 5 Ton Runway Structure" at bounding box center [564, 336] width 117 height 13
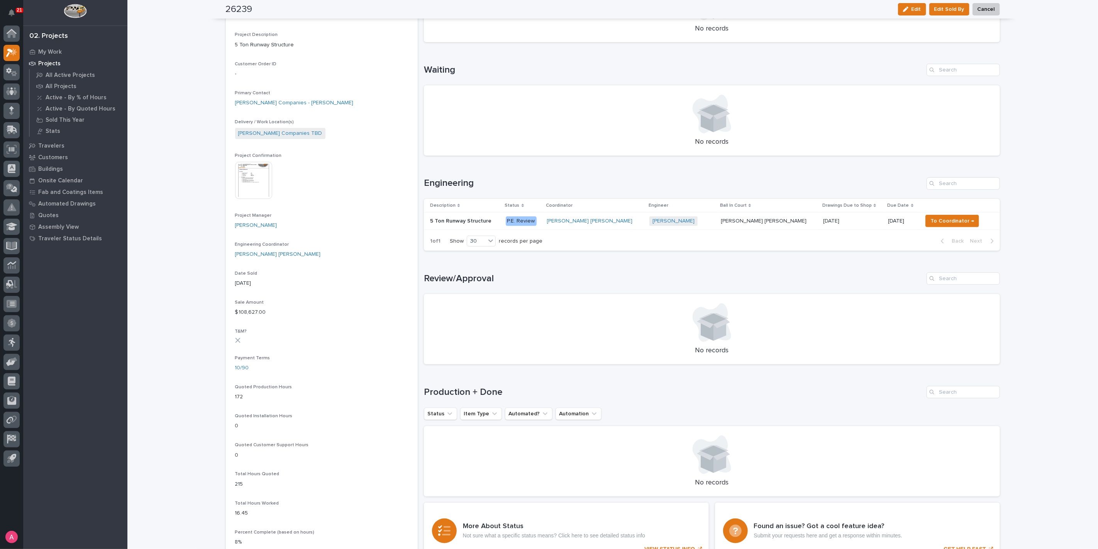
scroll to position [171, 0]
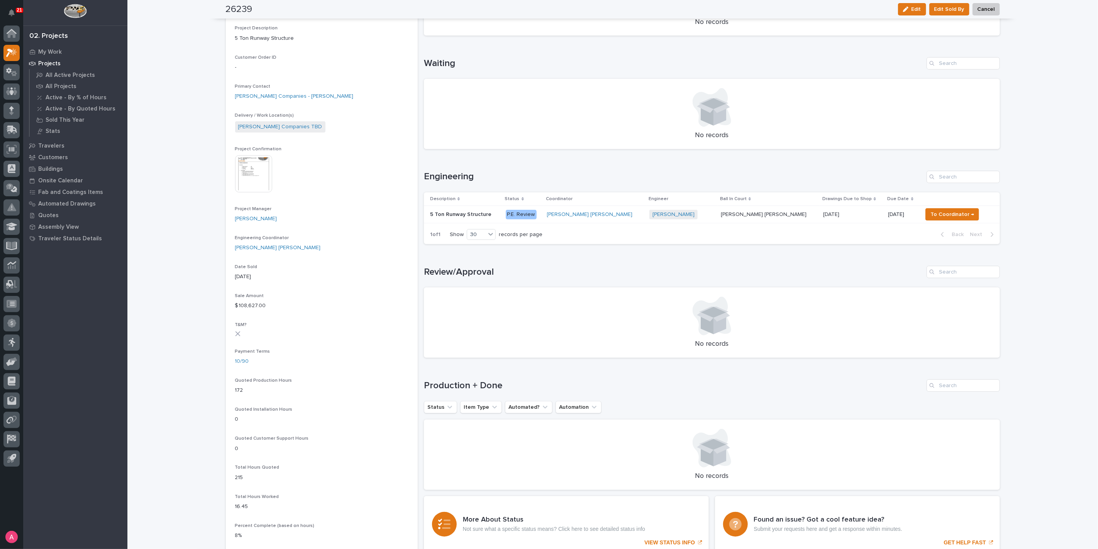
click at [823, 217] on div "[DATE] [DATE]" at bounding box center [852, 214] width 59 height 13
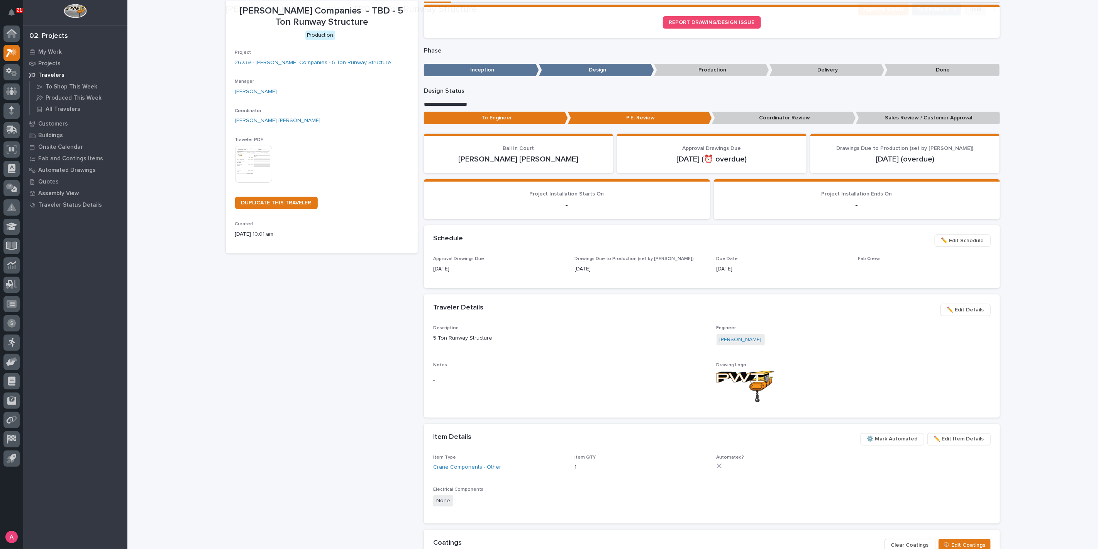
scroll to position [86, 0]
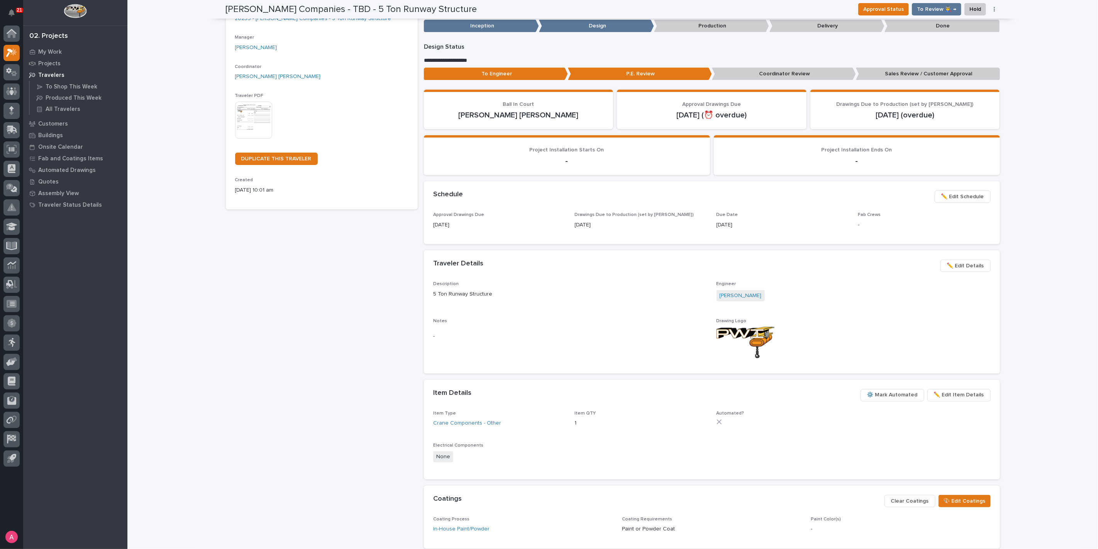
click at [954, 200] on span "✏️ Edit Schedule" at bounding box center [962, 196] width 43 height 9
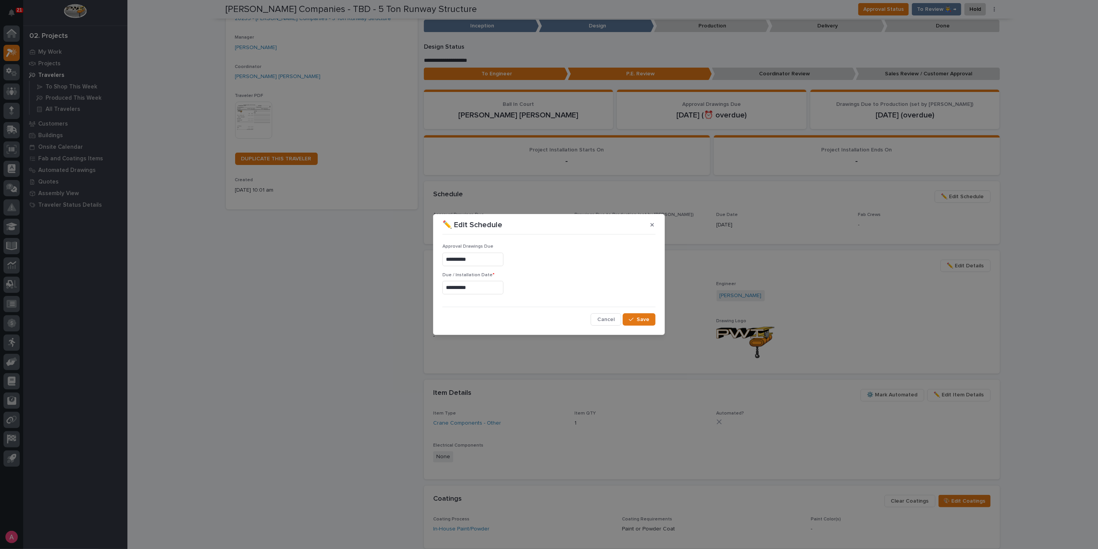
click at [491, 288] on input "**********" at bounding box center [472, 288] width 61 height 14
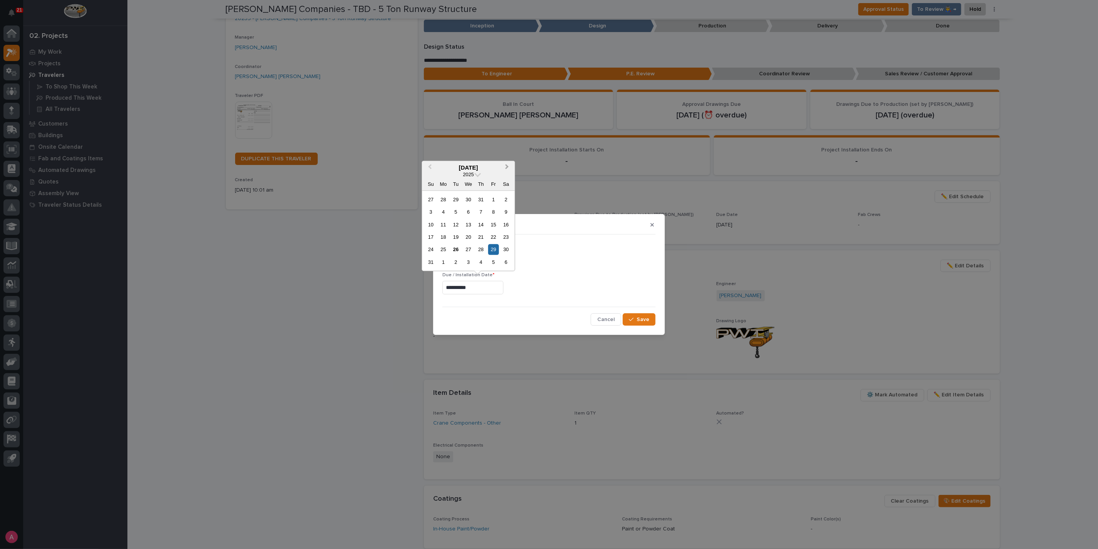
click at [510, 170] on button "Next Month" at bounding box center [508, 167] width 12 height 12
click at [445, 251] on div "29" at bounding box center [443, 249] width 10 height 10
click at [476, 290] on input "**********" at bounding box center [472, 288] width 61 height 14
click at [490, 250] on div "3" at bounding box center [493, 249] width 10 height 10
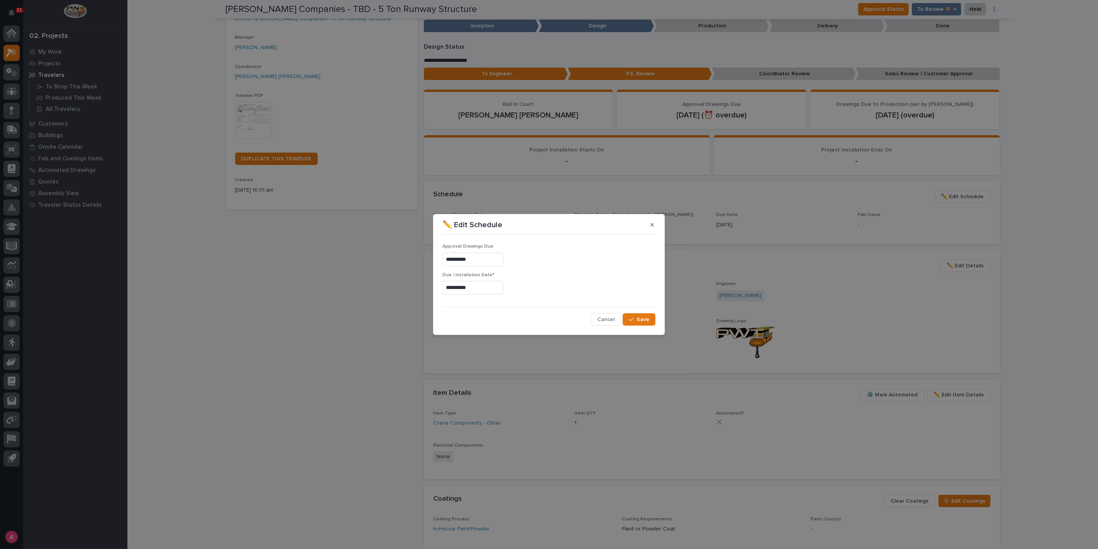
type input "**********"
click at [633, 314] on button "Save" at bounding box center [639, 319] width 33 height 12
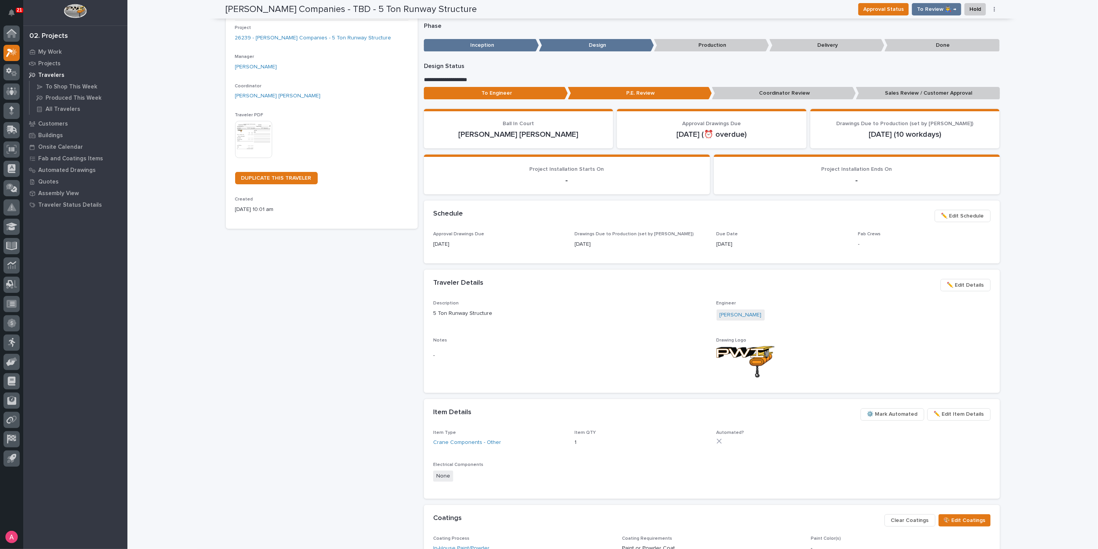
scroll to position [0, 0]
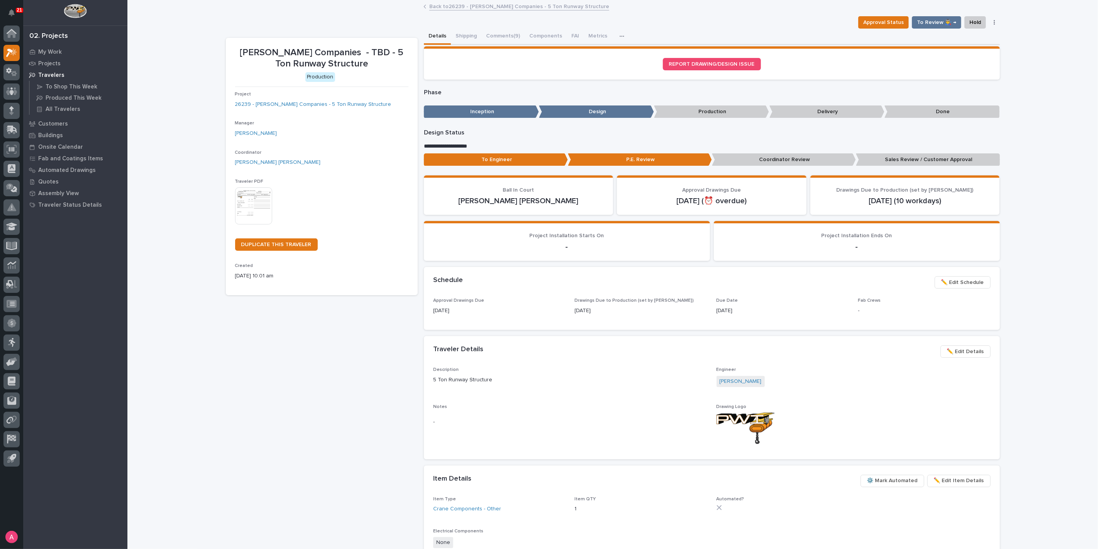
click at [487, 7] on link "Back to 26239 - [PERSON_NAME] Companies - 5 Ton Runway Structure" at bounding box center [519, 6] width 180 height 9
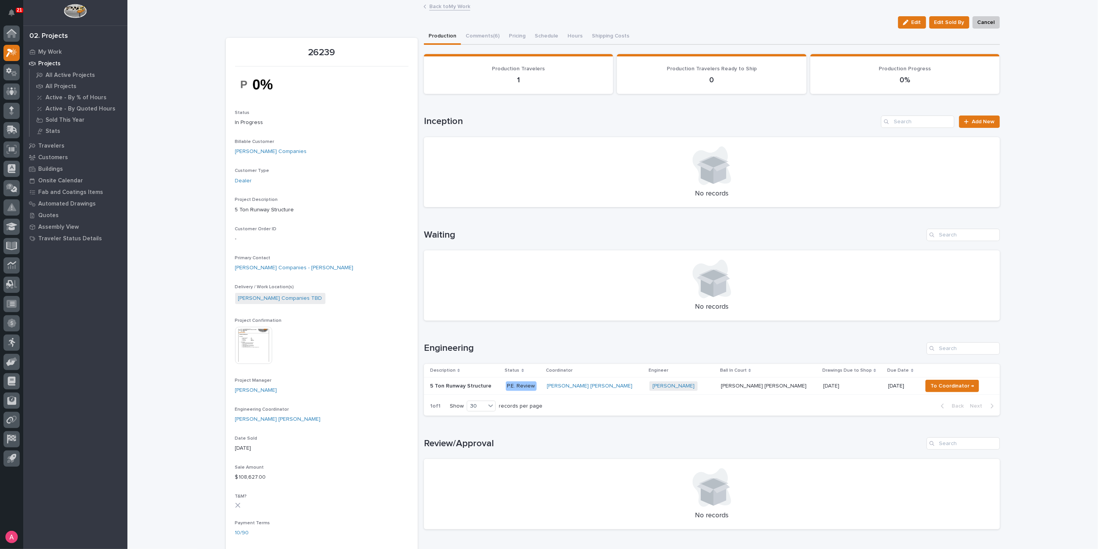
click at [443, 4] on link "Back to My Work" at bounding box center [449, 6] width 41 height 9
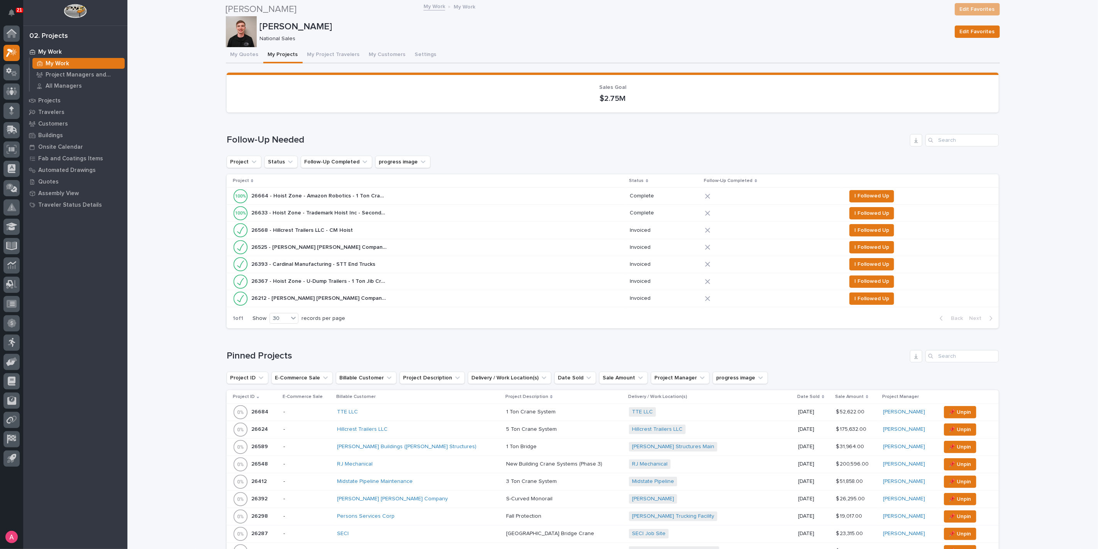
scroll to position [257, 0]
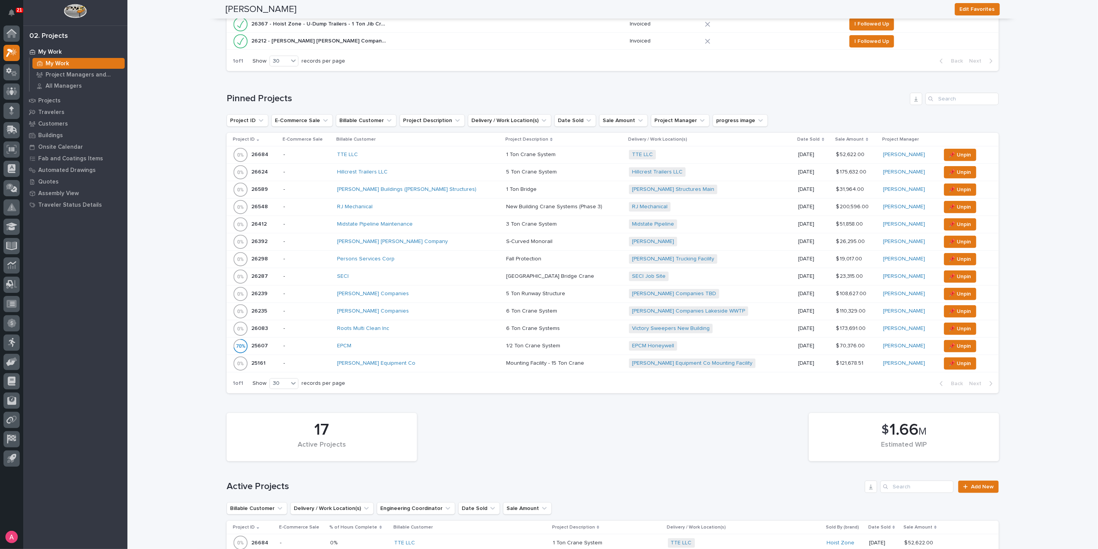
click at [435, 276] on div "SECI" at bounding box center [404, 276] width 135 height 7
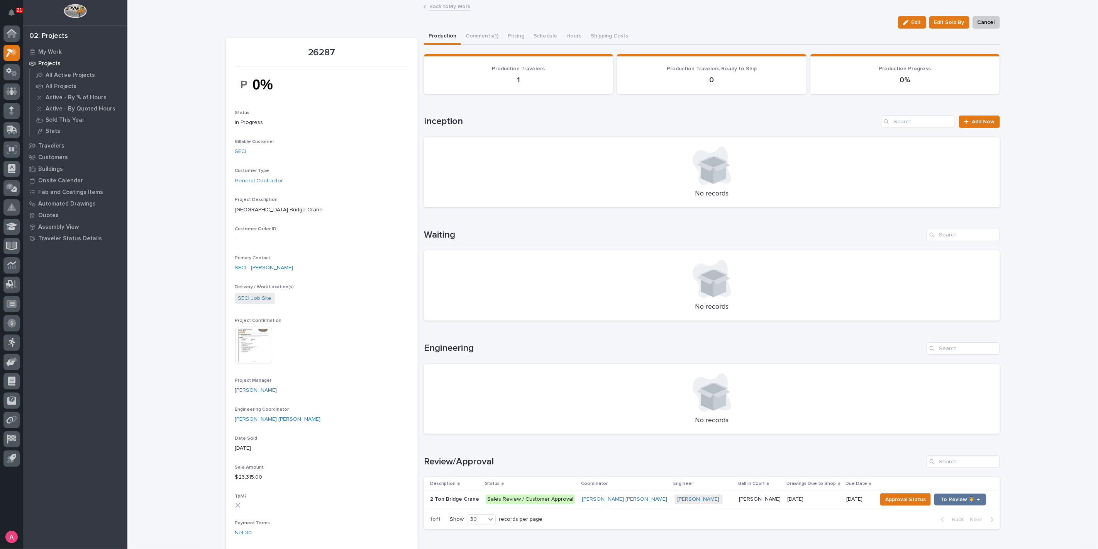
click at [444, 6] on link "Back to My Work" at bounding box center [449, 6] width 41 height 9
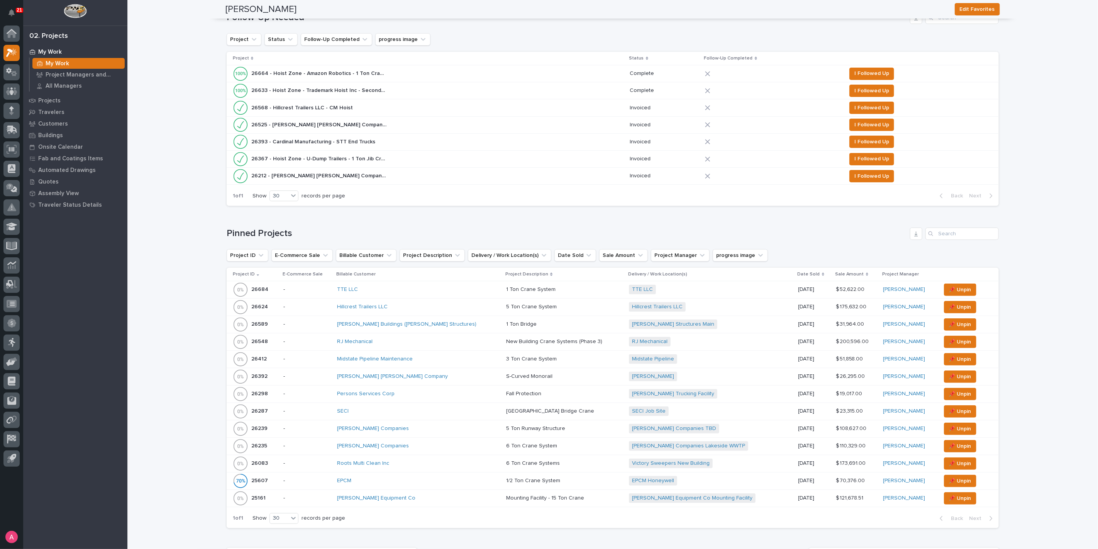
scroll to position [129, 0]
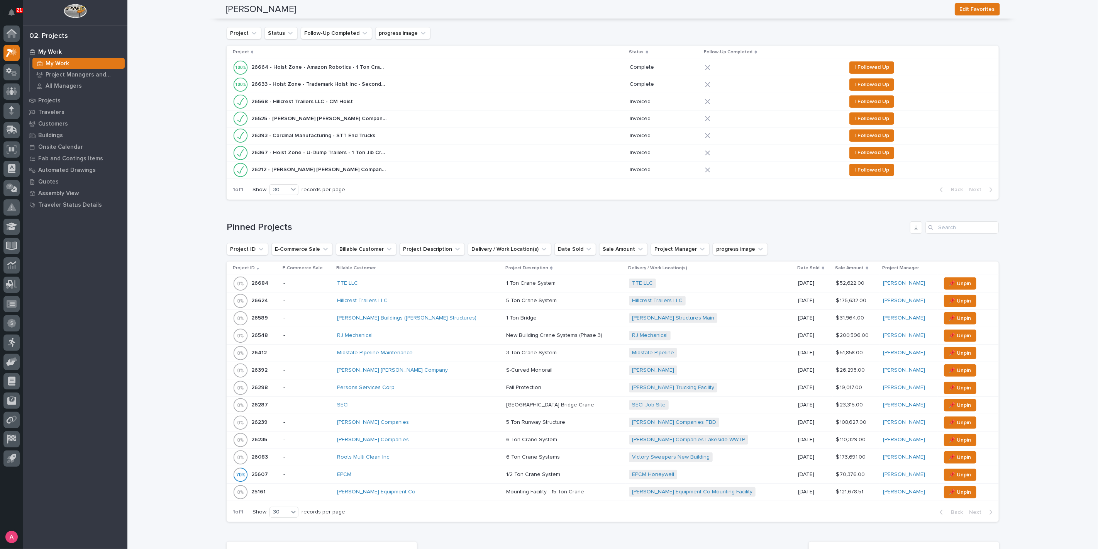
click at [394, 398] on div "SECI" at bounding box center [418, 404] width 163 height 13
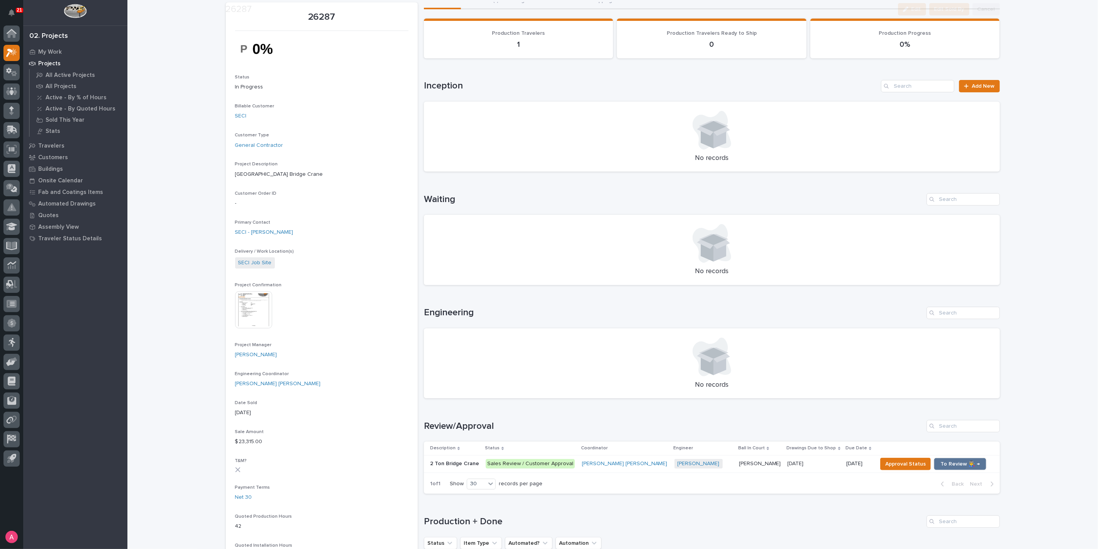
scroll to position [86, 0]
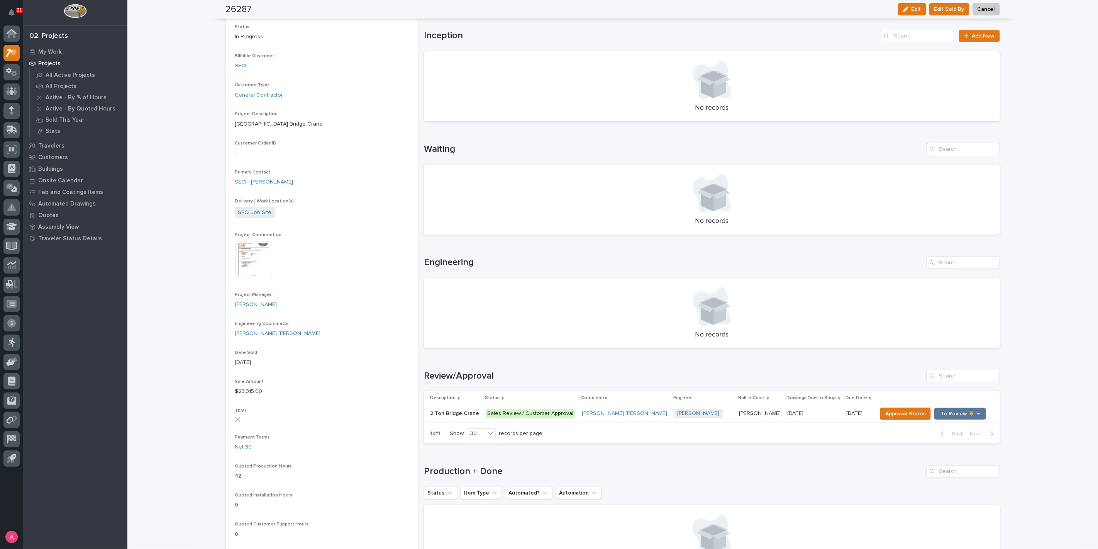
click at [470, 413] on p "2 Ton Bridge Crane" at bounding box center [455, 413] width 51 height 8
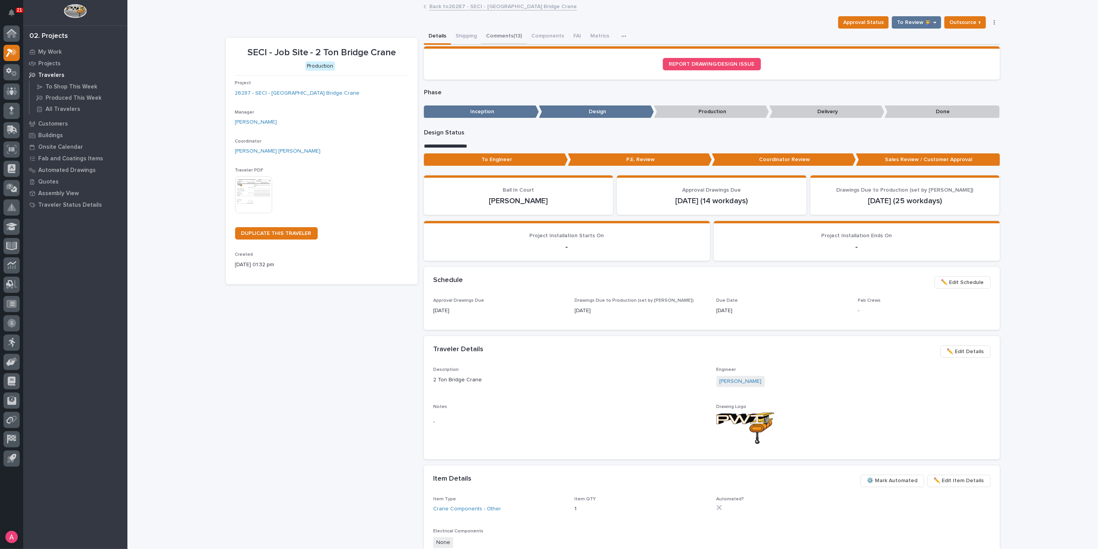
click at [491, 34] on button "Comments (13)" at bounding box center [503, 37] width 45 height 16
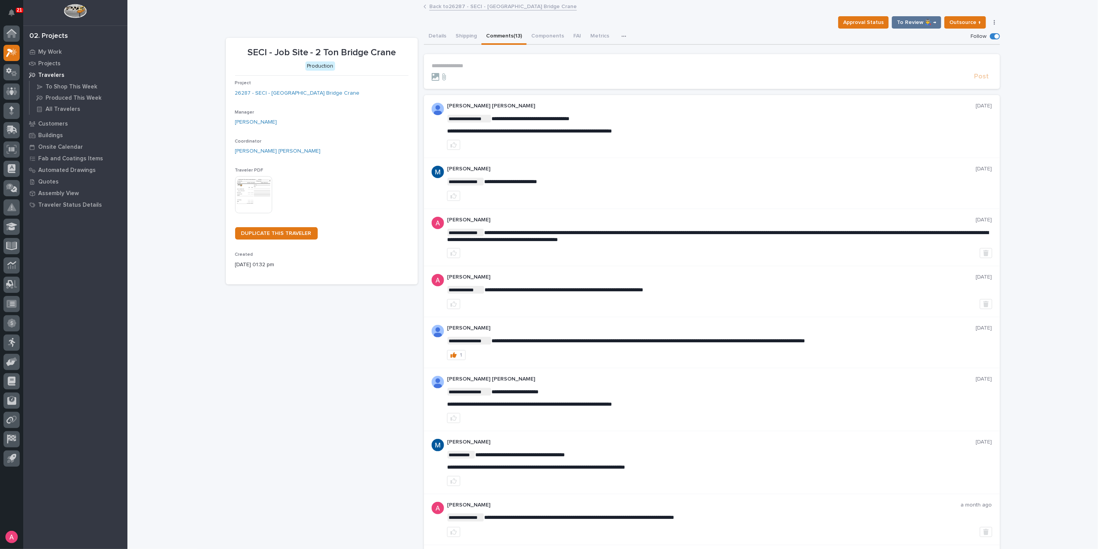
click at [496, 63] on p "**********" at bounding box center [712, 66] width 561 height 7
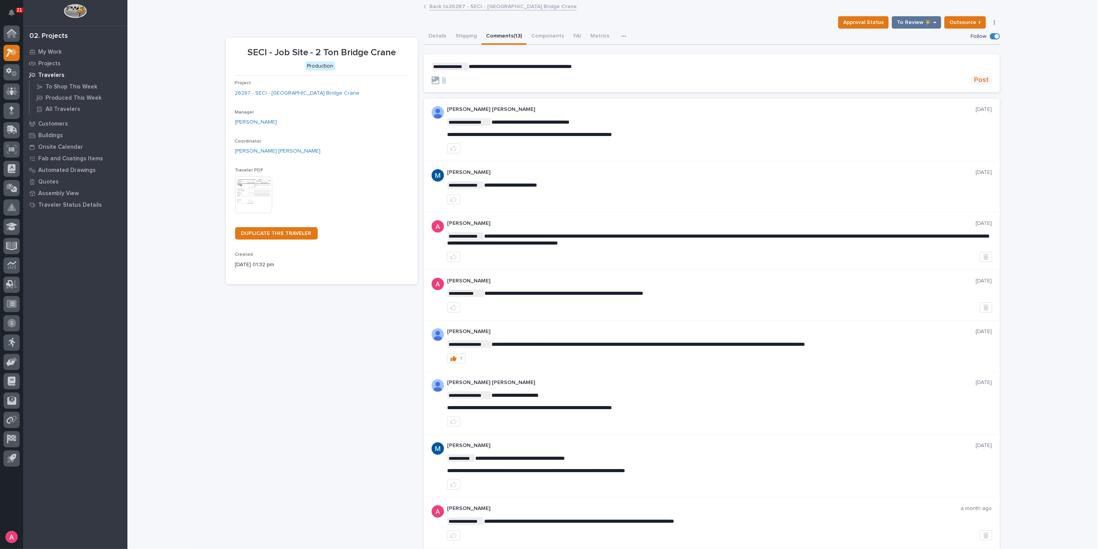
click at [975, 80] on span "Post" at bounding box center [982, 80] width 15 height 9
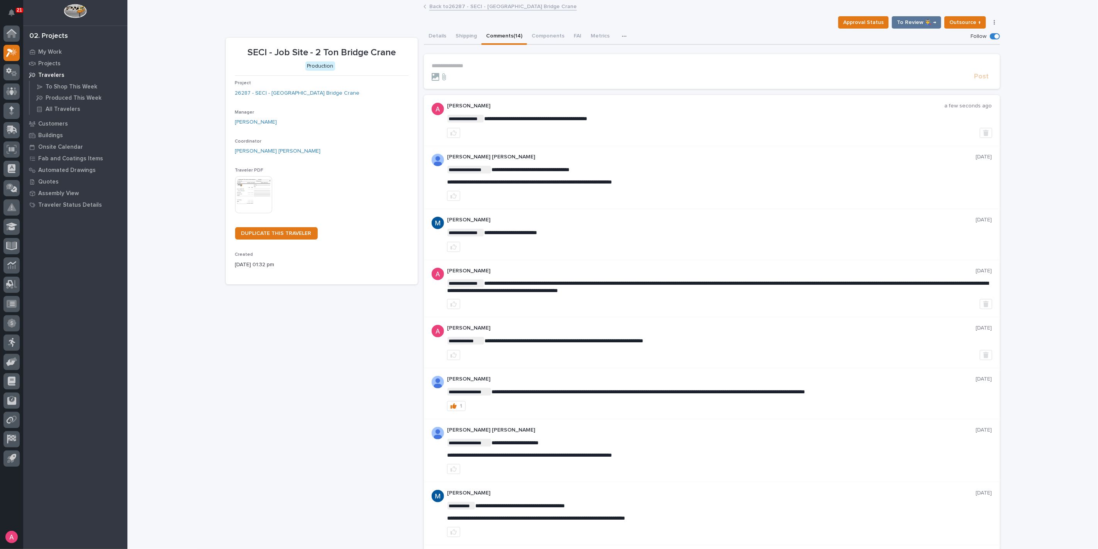
click at [480, 4] on link "Back to 26287 - SECI - [GEOGRAPHIC_DATA] Bridge Crane" at bounding box center [502, 6] width 147 height 9
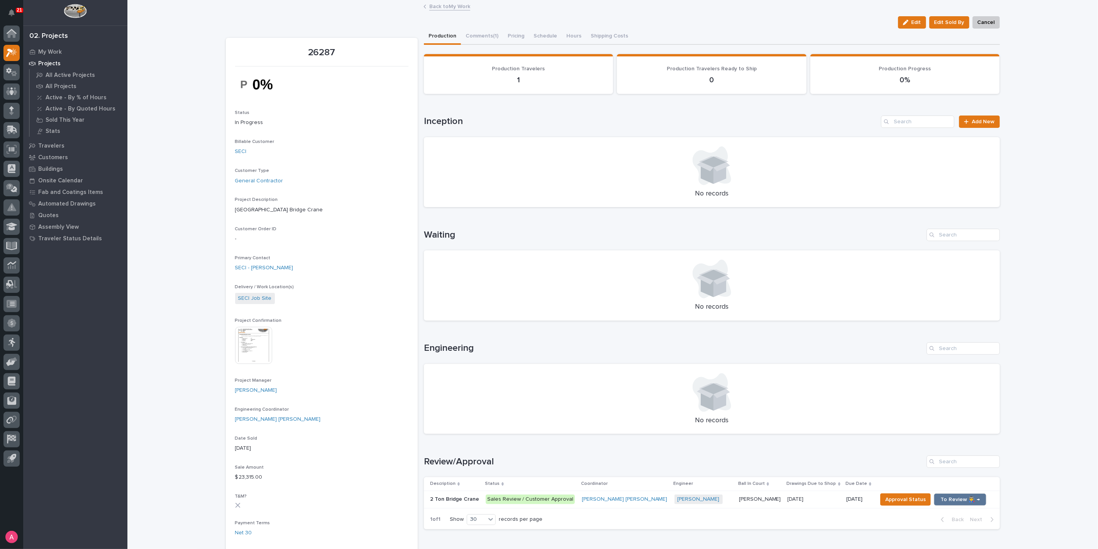
click at [450, 7] on link "Back to My Work" at bounding box center [449, 6] width 41 height 9
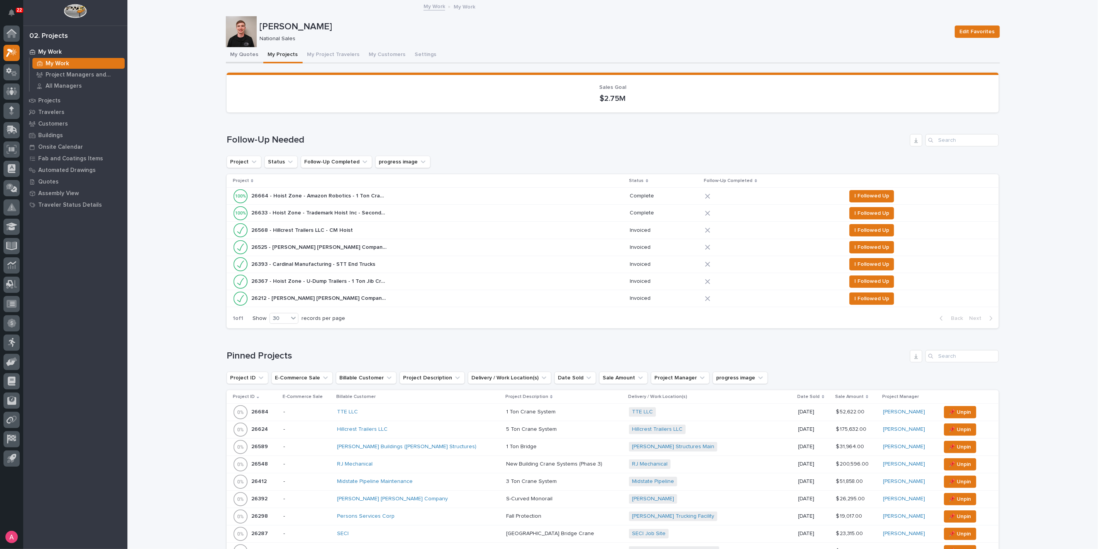
click at [238, 57] on button "My Quotes" at bounding box center [244, 55] width 37 height 16
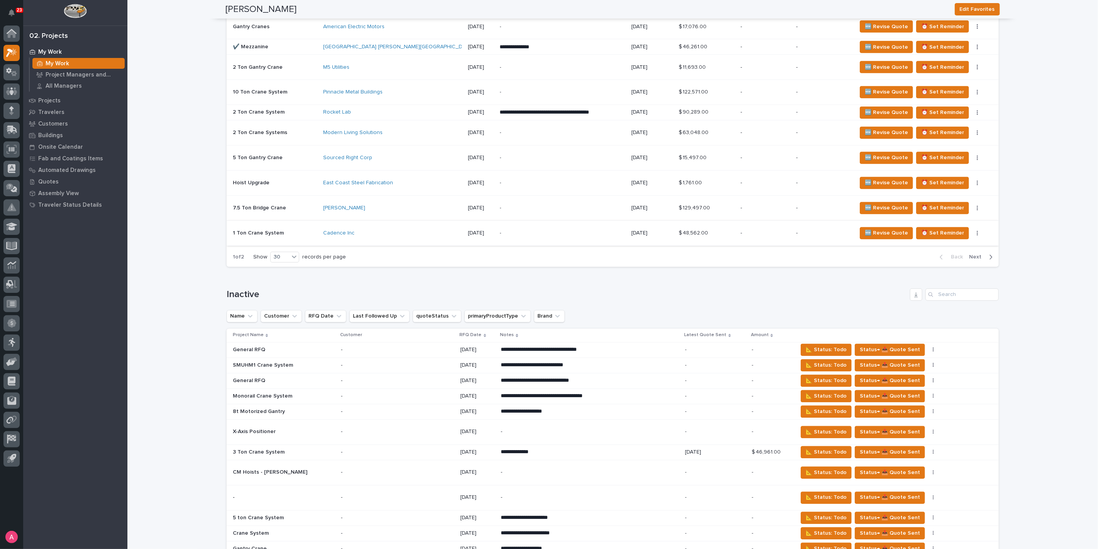
scroll to position [1158, 0]
